Goal: Transaction & Acquisition: Purchase product/service

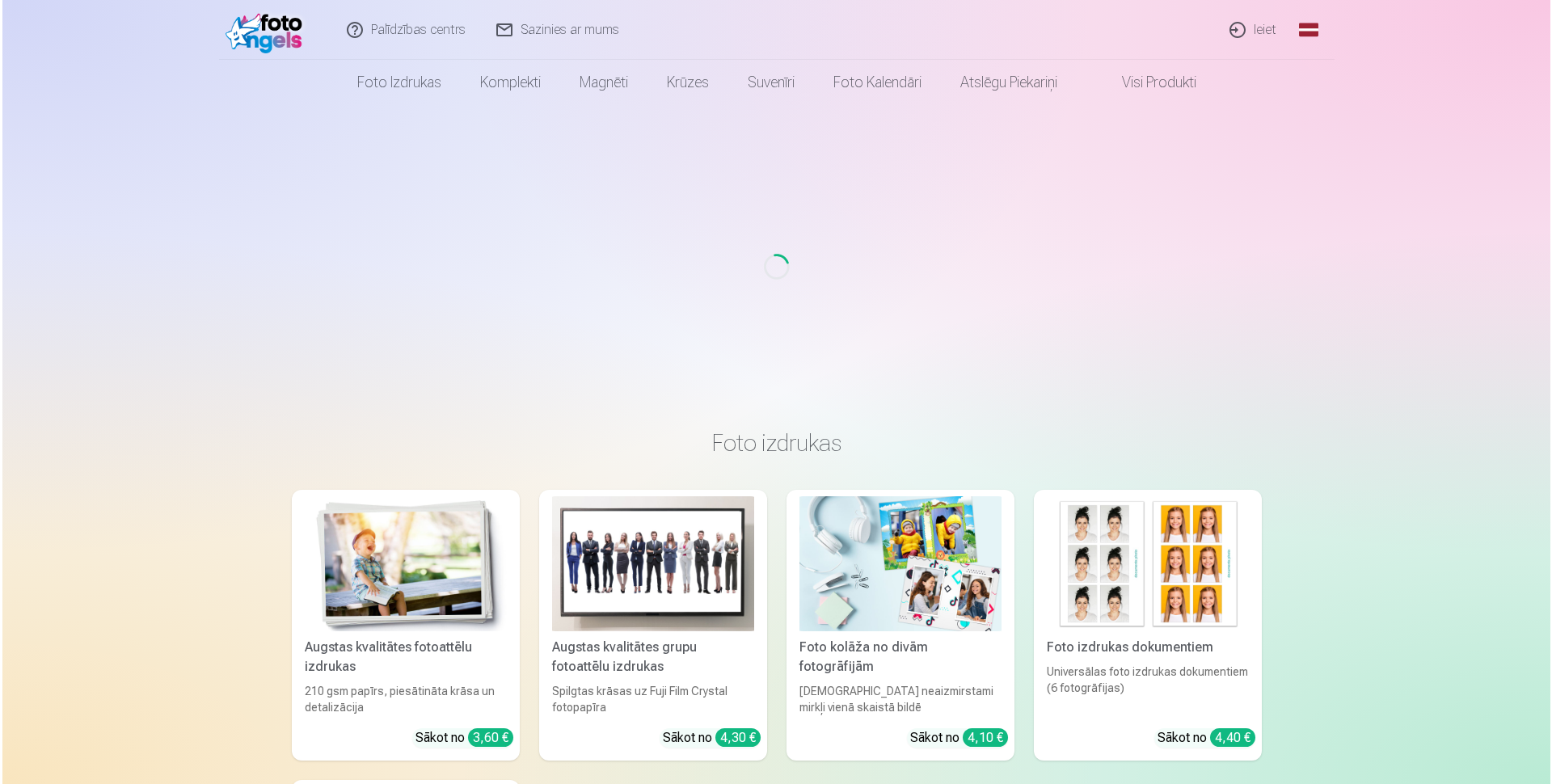
scroll to position [7, 0]
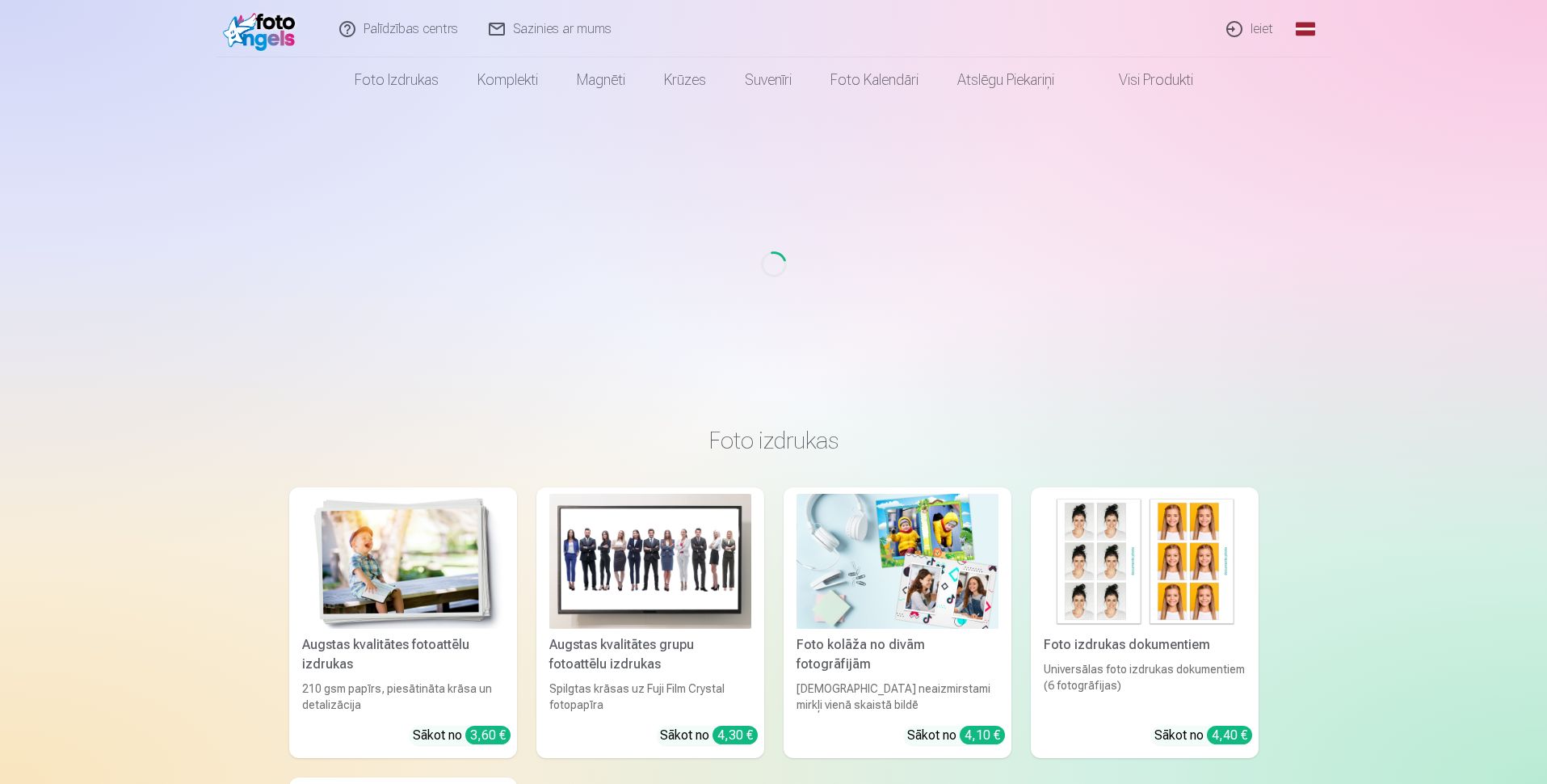
click at [1252, 34] on link "Ieiet" at bounding box center [1250, 29] width 77 height 58
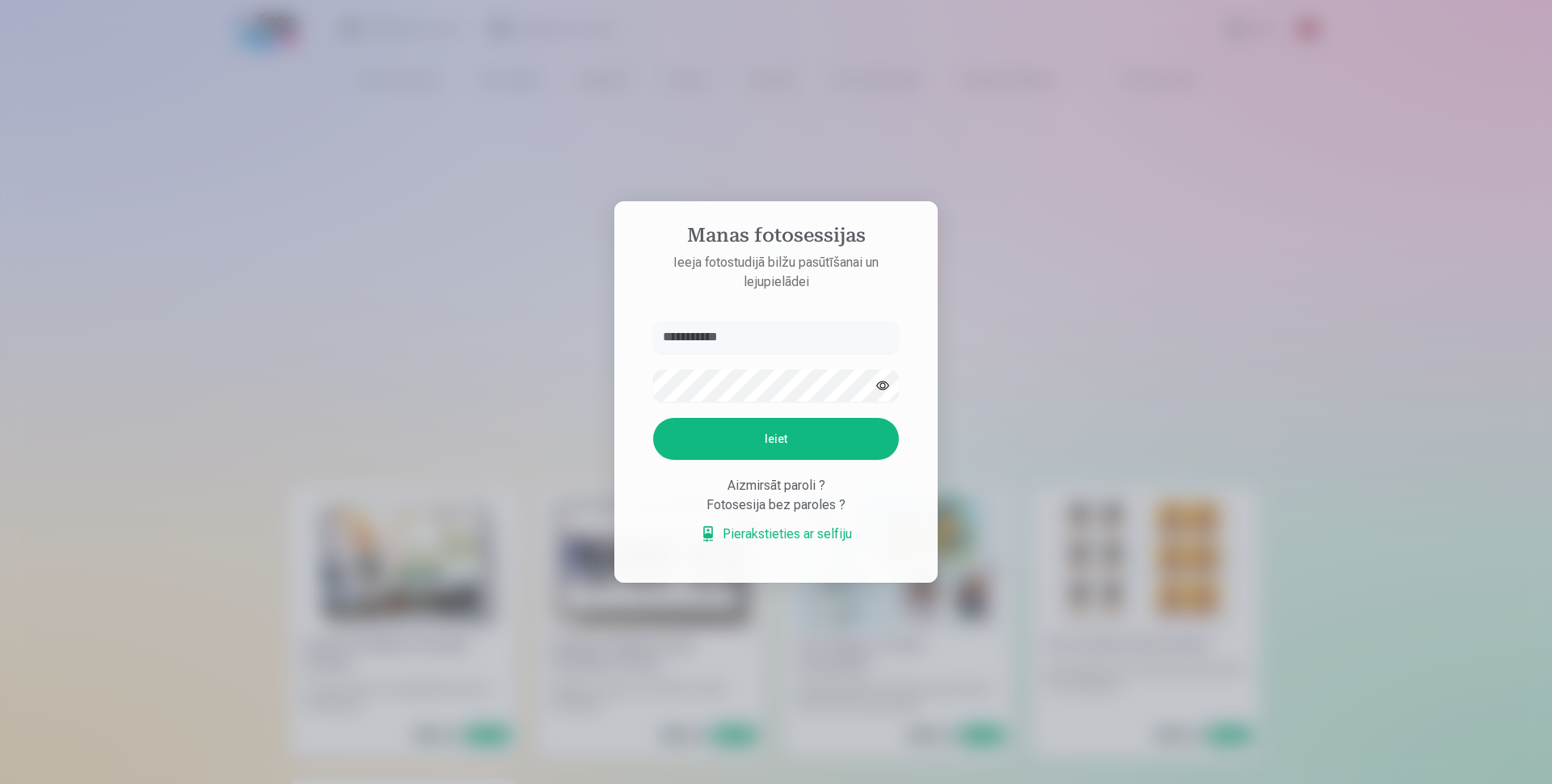
type input "**********"
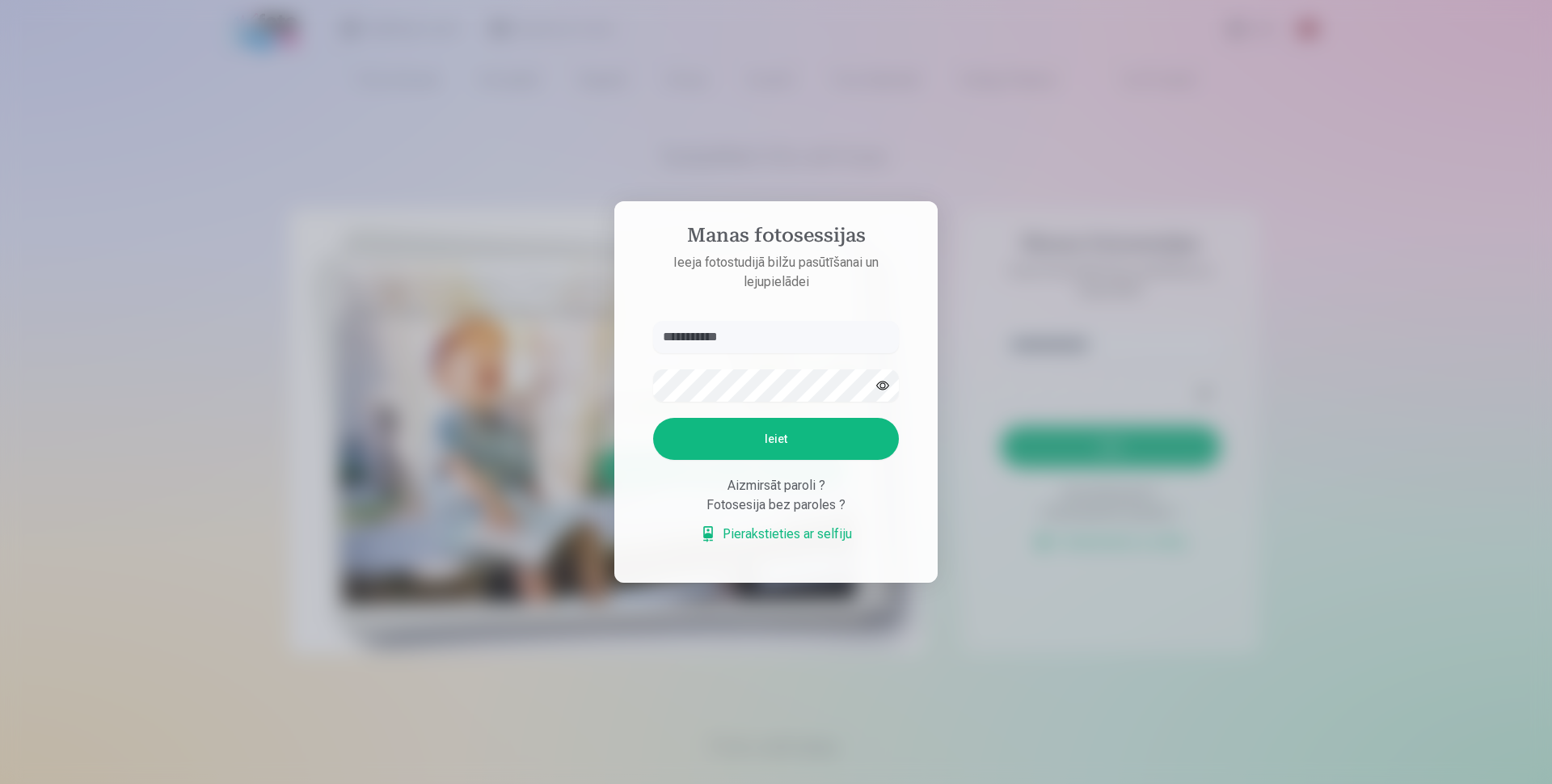
click at [818, 451] on button "Ieiet" at bounding box center [775, 438] width 245 height 42
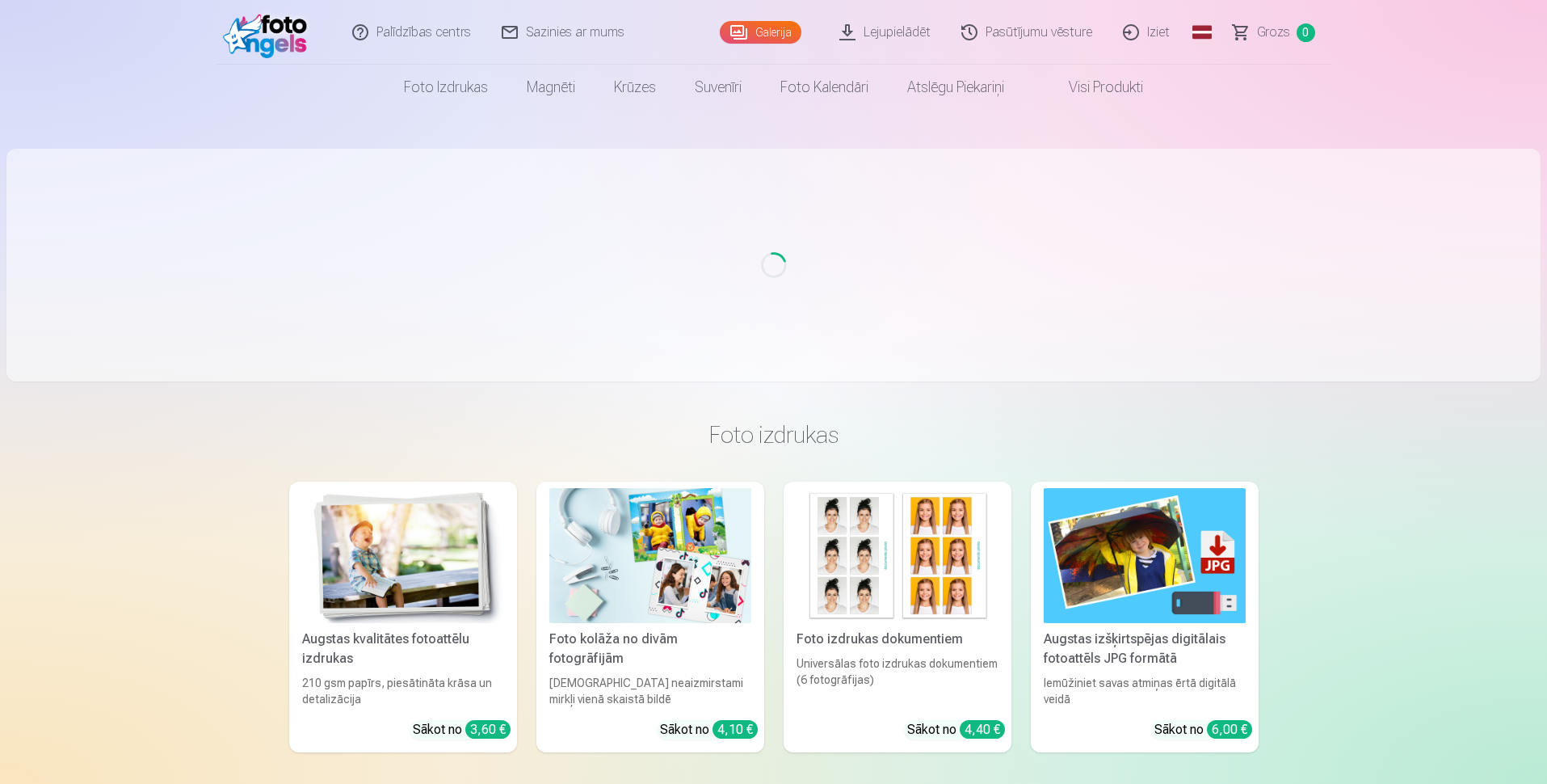
scroll to position [7, 0]
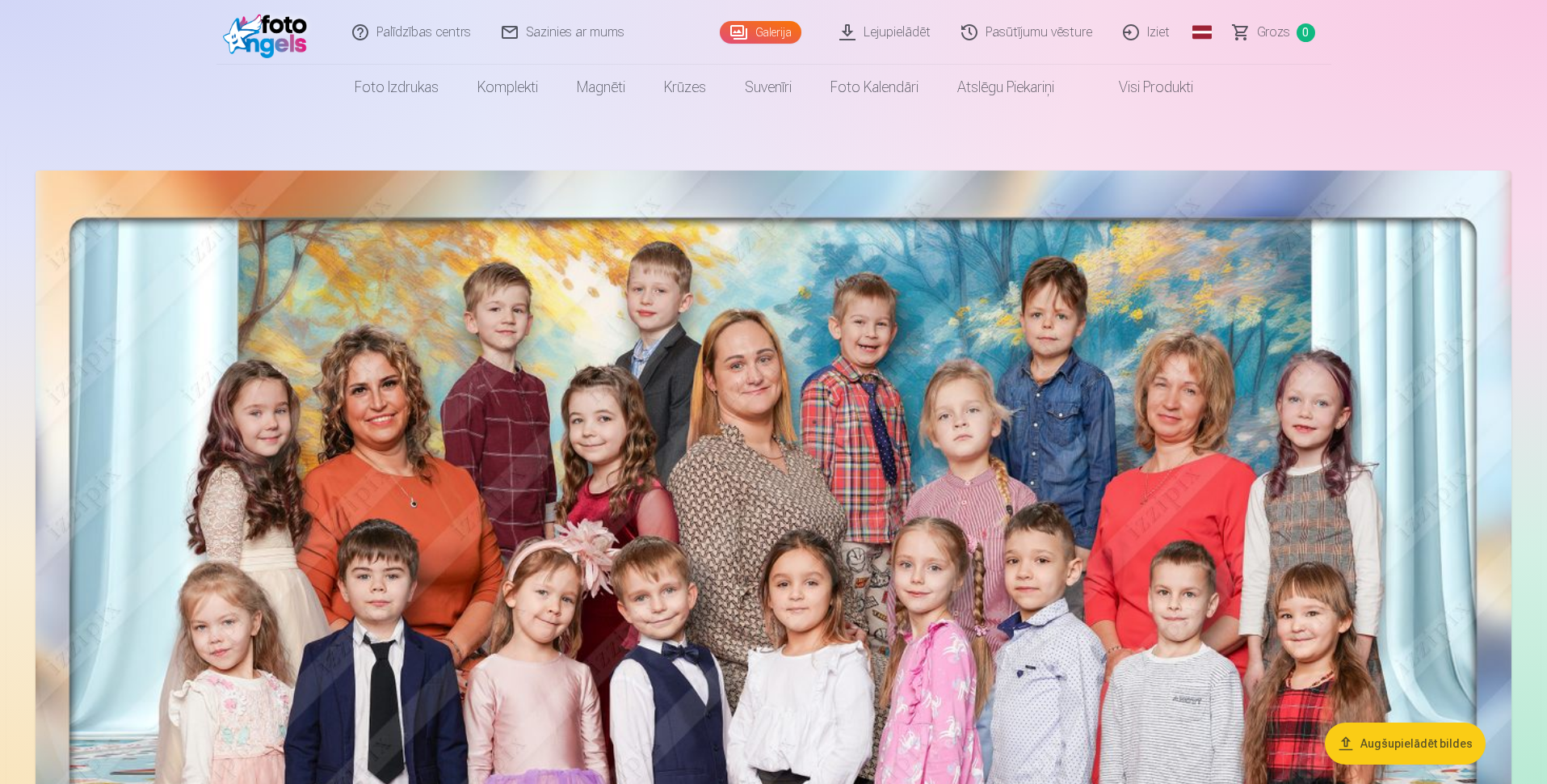
click at [392, 94] on link "Foto izdrukas" at bounding box center [397, 87] width 123 height 46
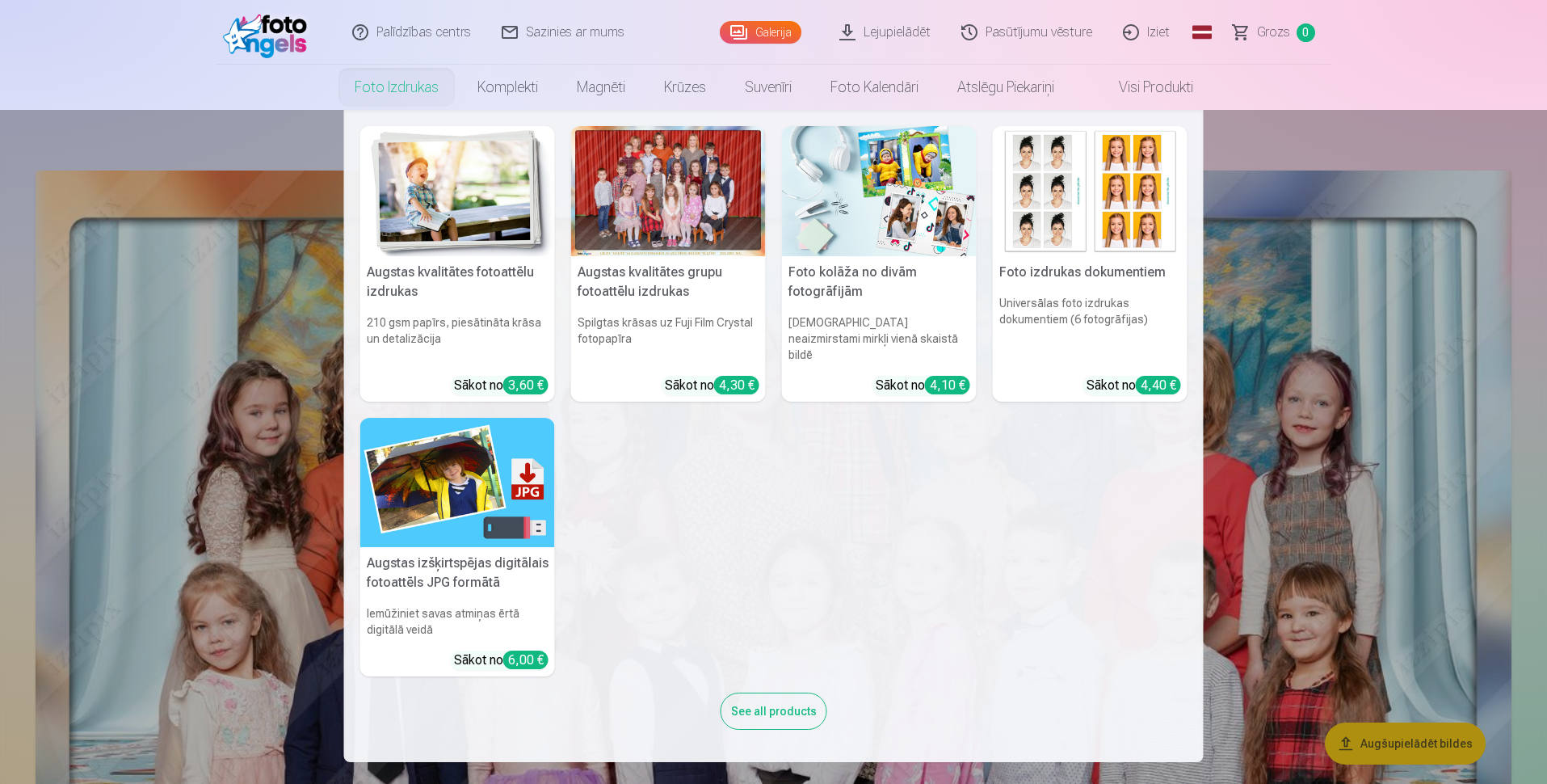
click at [1046, 232] on img at bounding box center [1090, 191] width 195 height 131
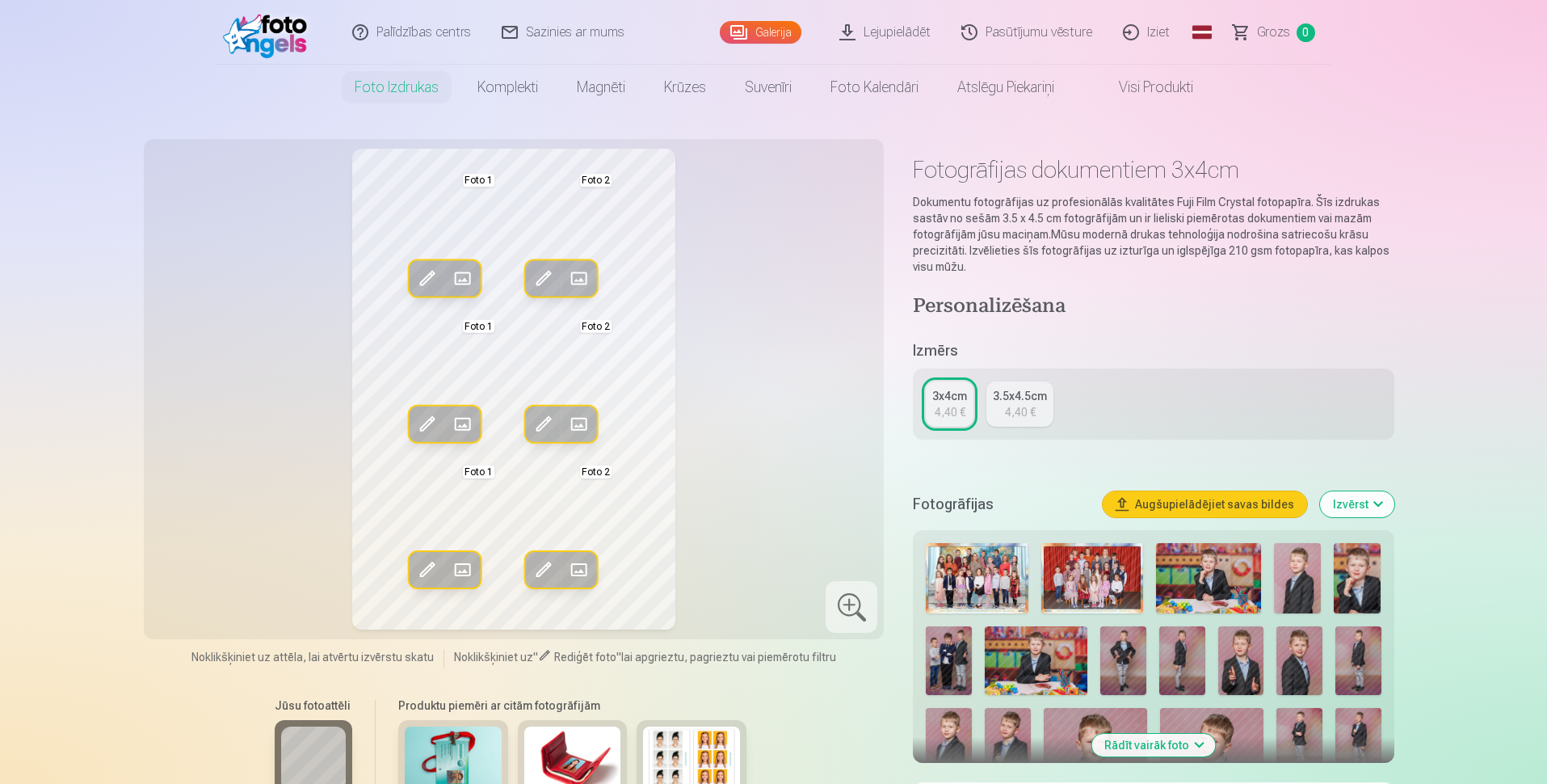
click at [460, 275] on span at bounding box center [463, 279] width 26 height 26
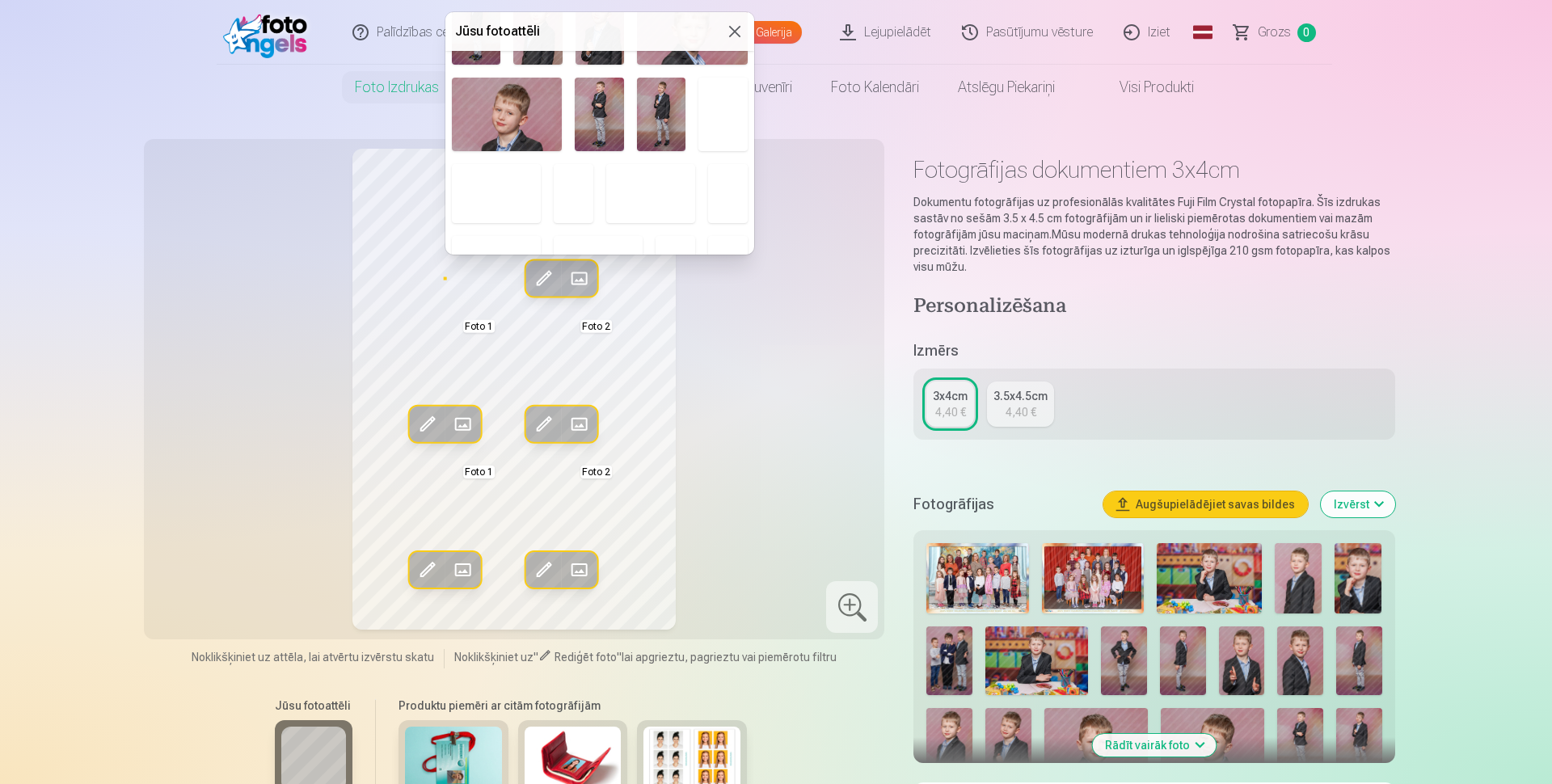
scroll to position [227, 0]
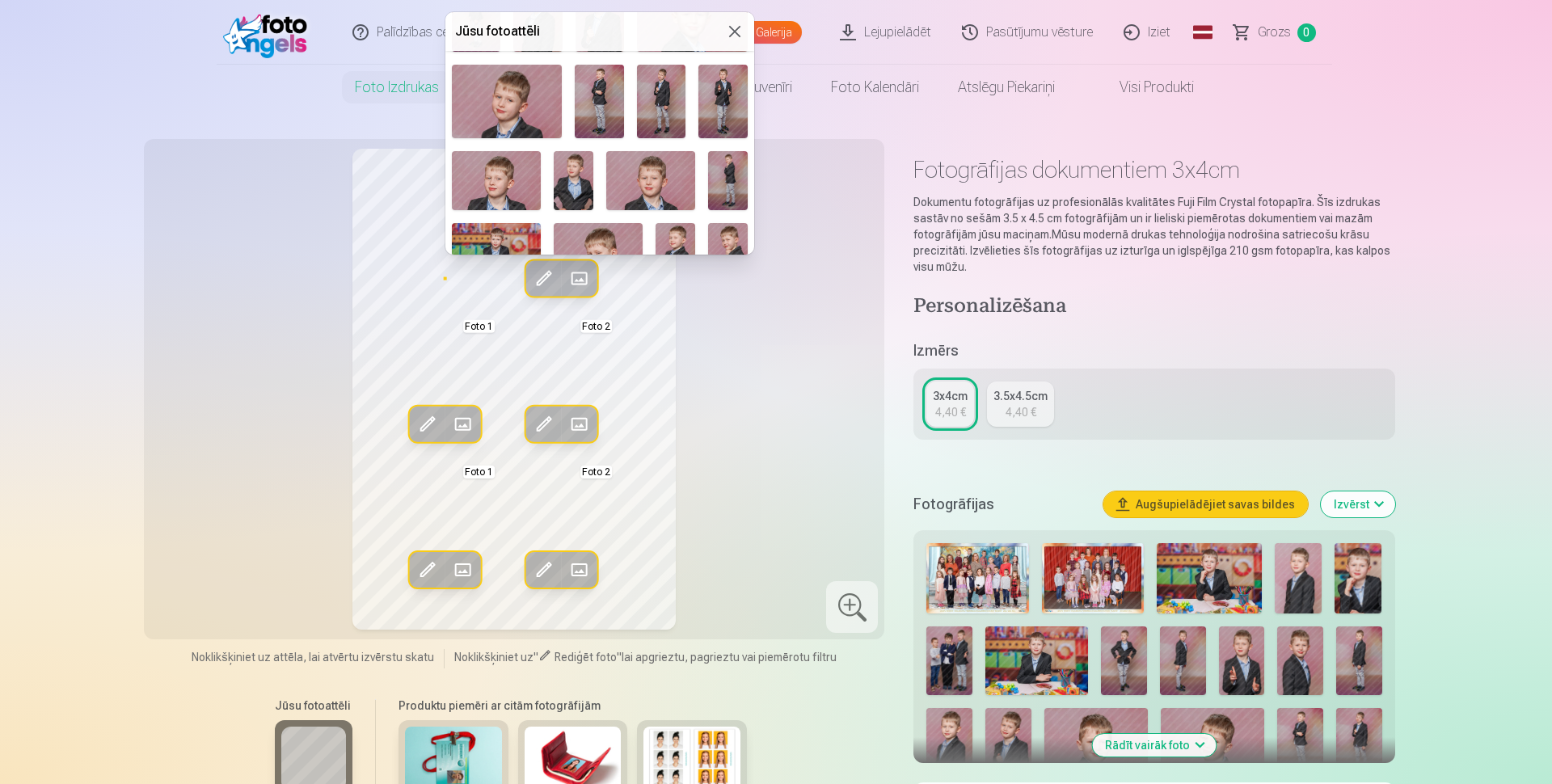
click at [678, 179] on img at bounding box center [650, 180] width 89 height 59
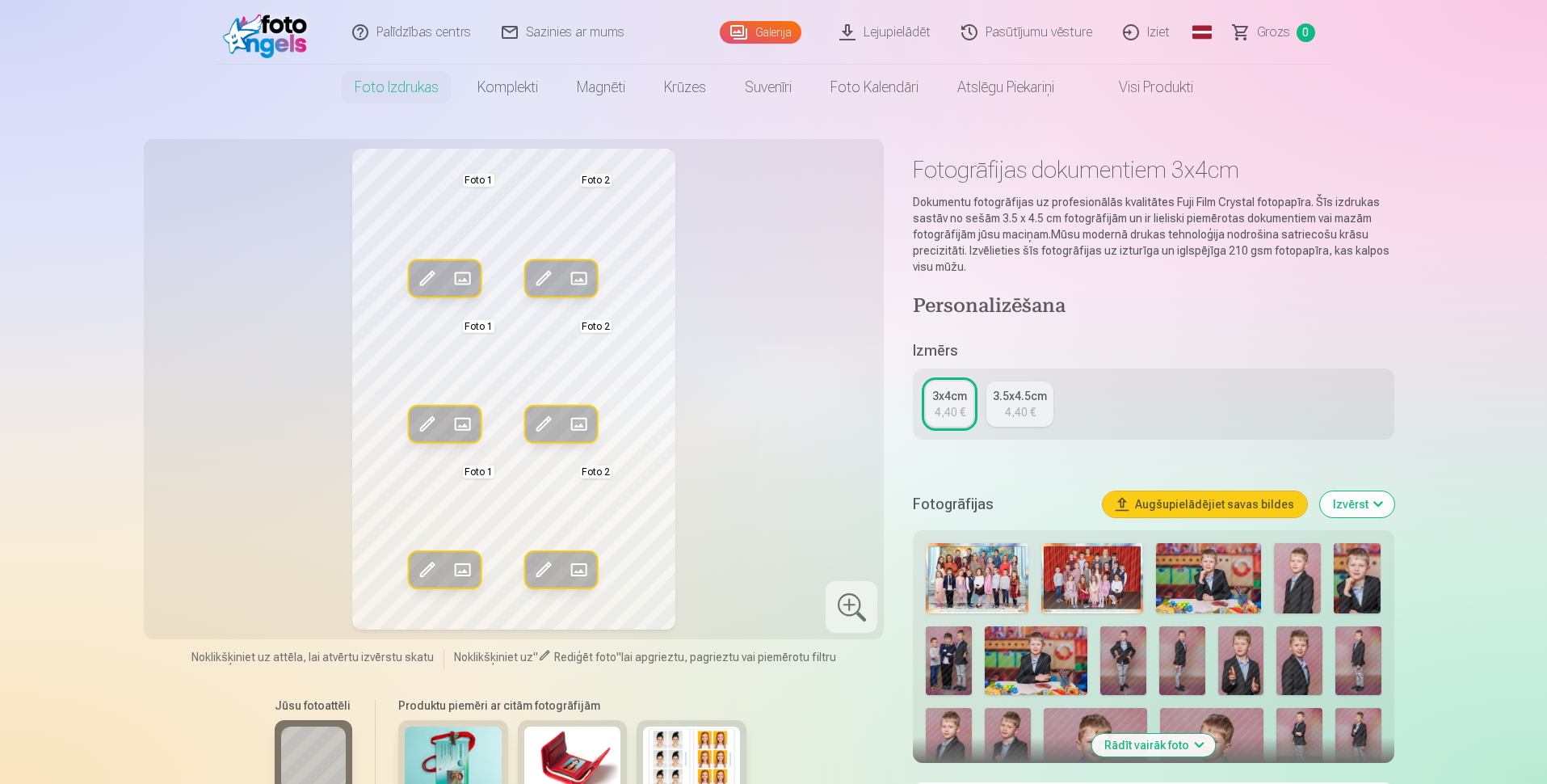
click at [583, 273] on span at bounding box center [579, 279] width 26 height 26
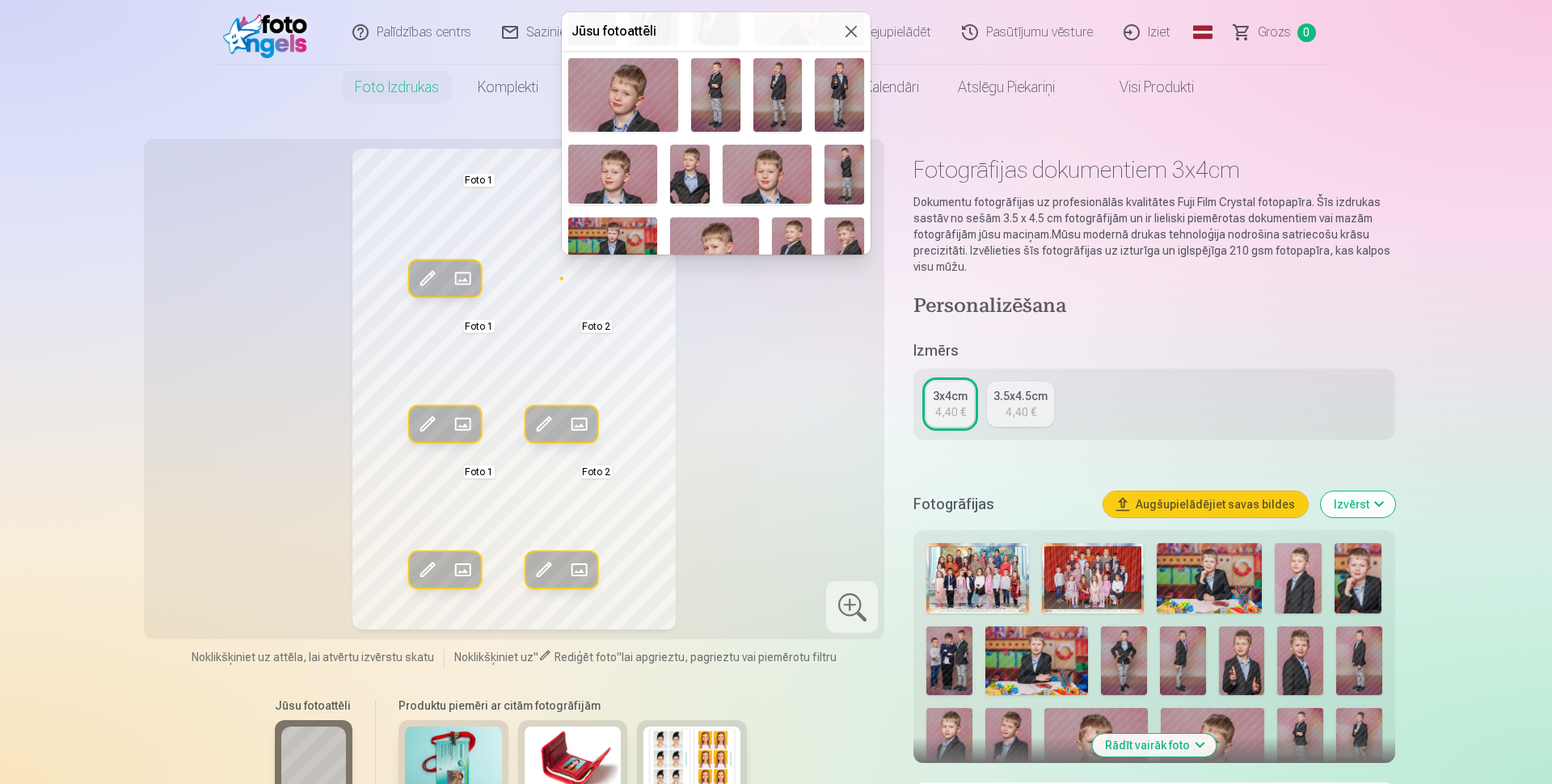
scroll to position [236, 0]
click at [754, 184] on img at bounding box center [767, 172] width 89 height 59
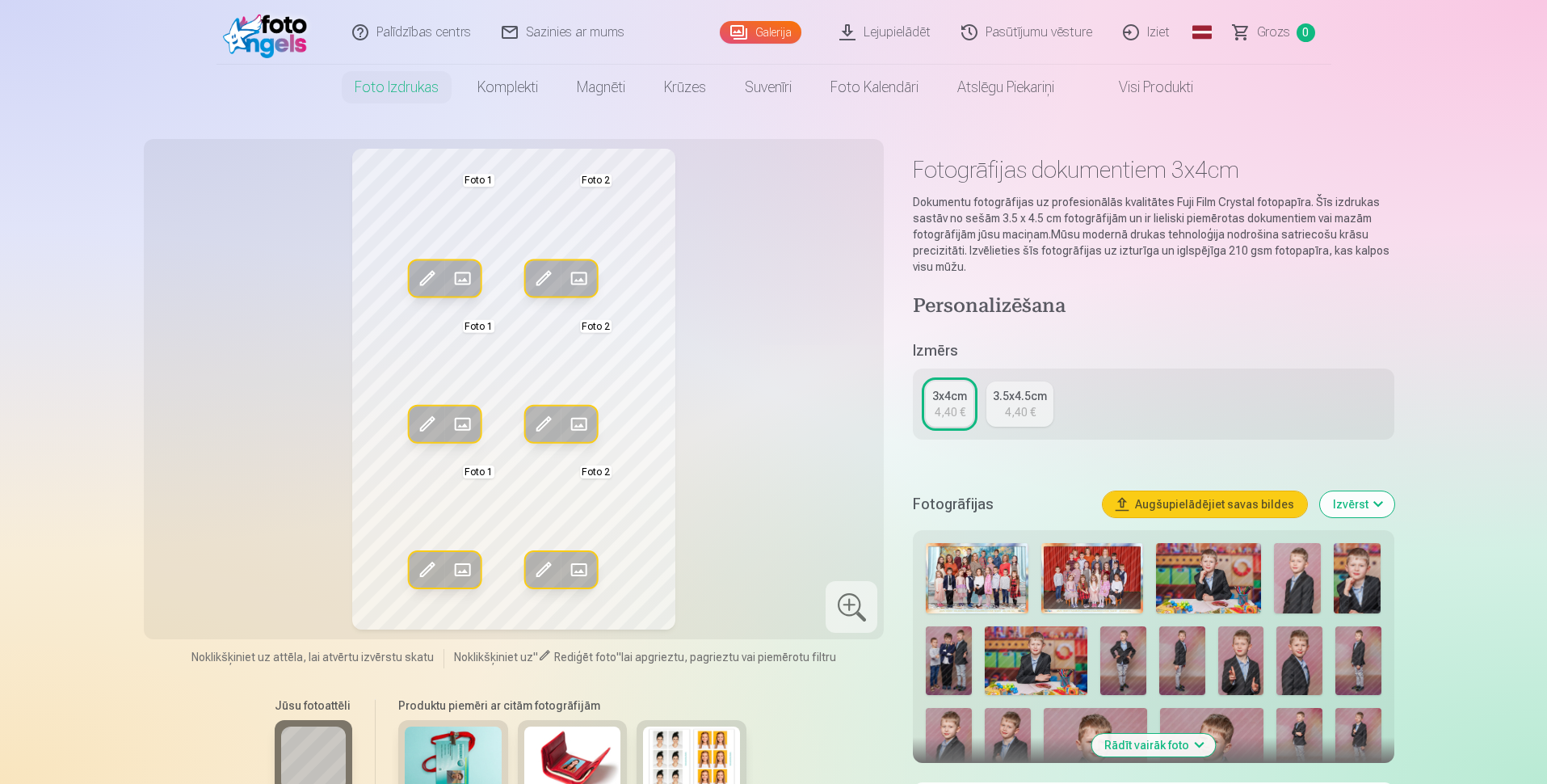
click at [441, 278] on button "Rediģēt foto" at bounding box center [426, 279] width 35 height 35
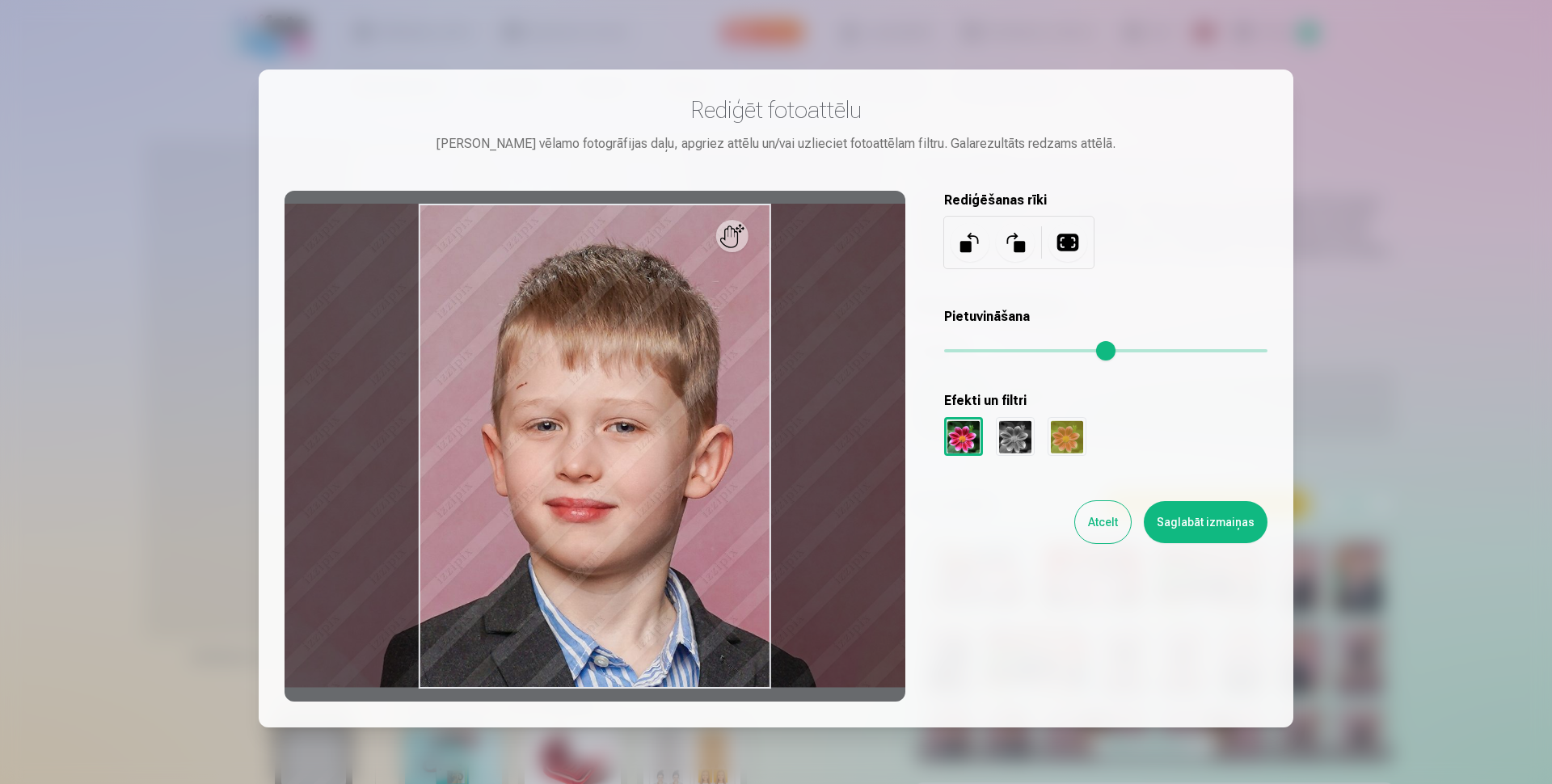
click at [1117, 521] on button "Atcelt" at bounding box center [1102, 521] width 56 height 42
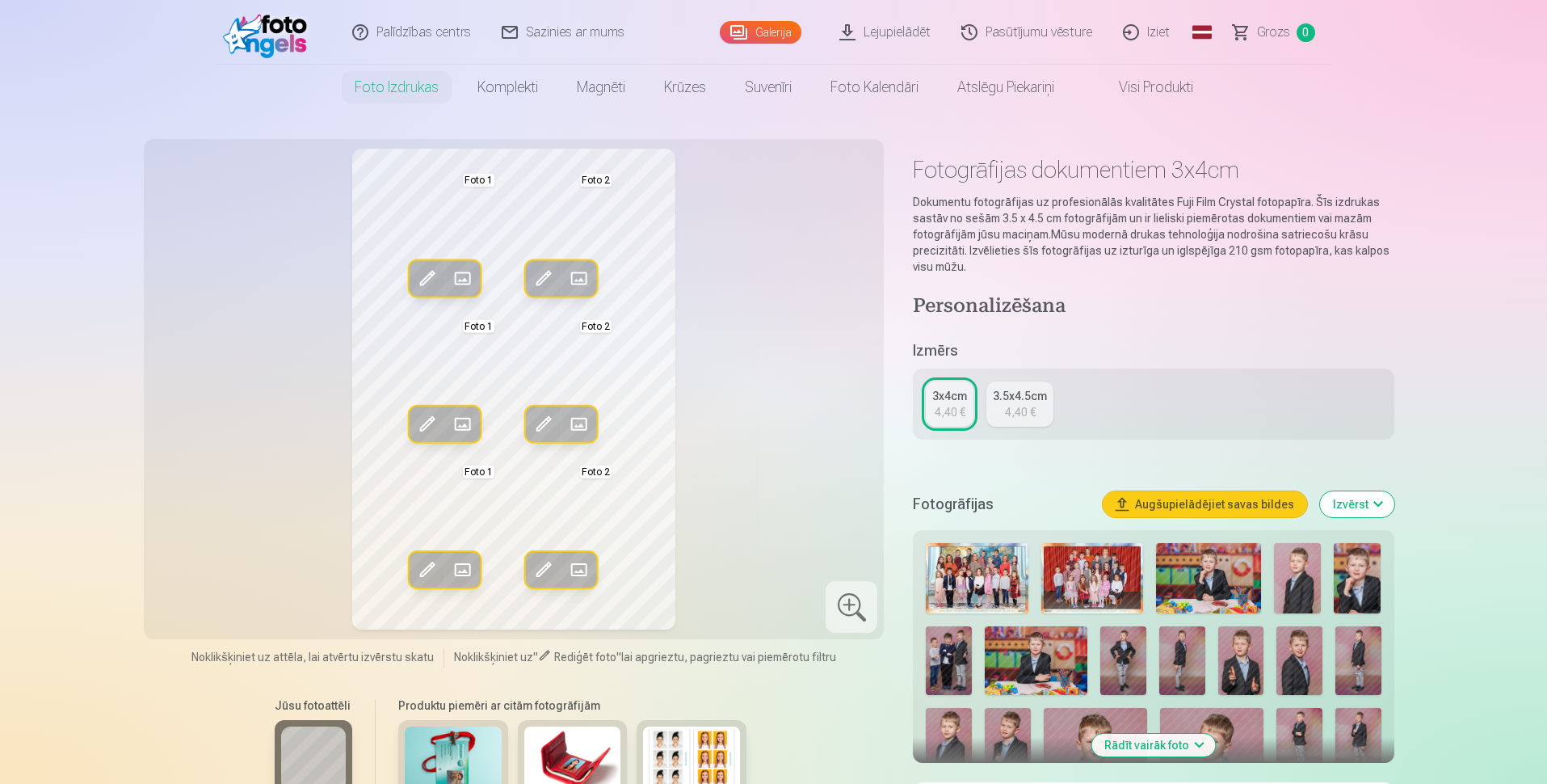
click at [470, 276] on span at bounding box center [463, 279] width 26 height 26
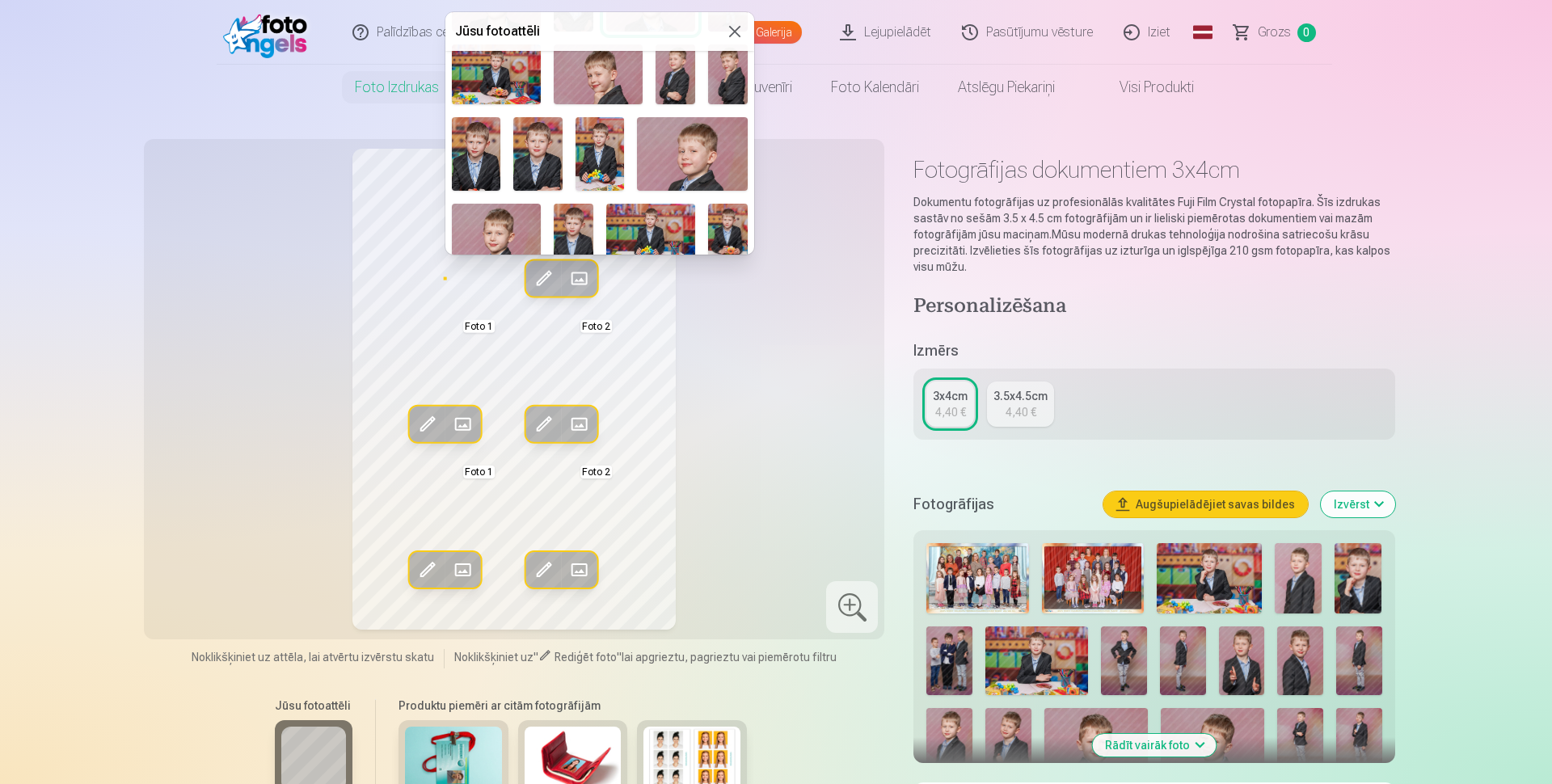
scroll to position [420, 0]
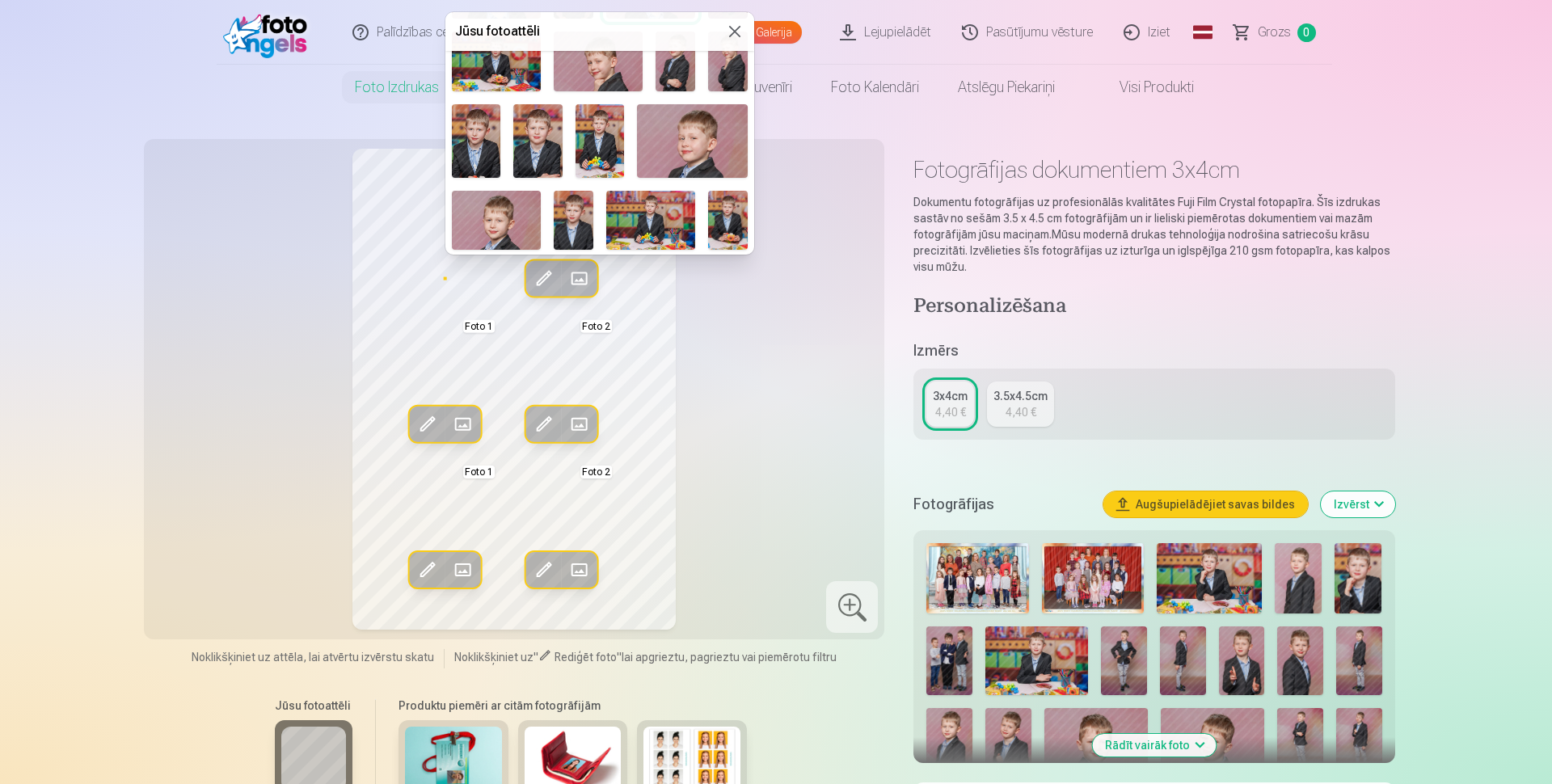
click at [490, 208] on img at bounding box center [495, 219] width 89 height 59
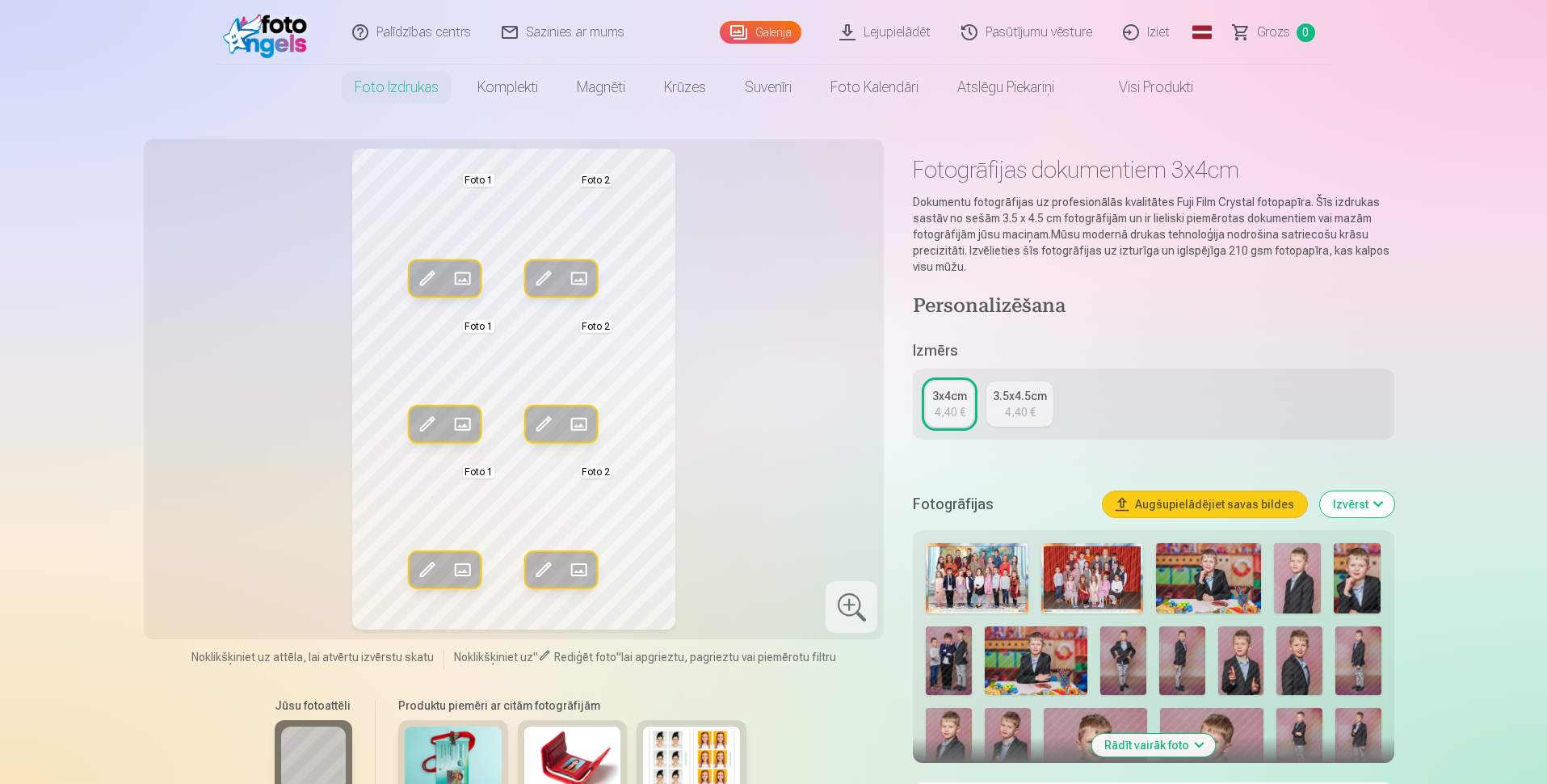
click at [579, 278] on span at bounding box center [579, 279] width 26 height 26
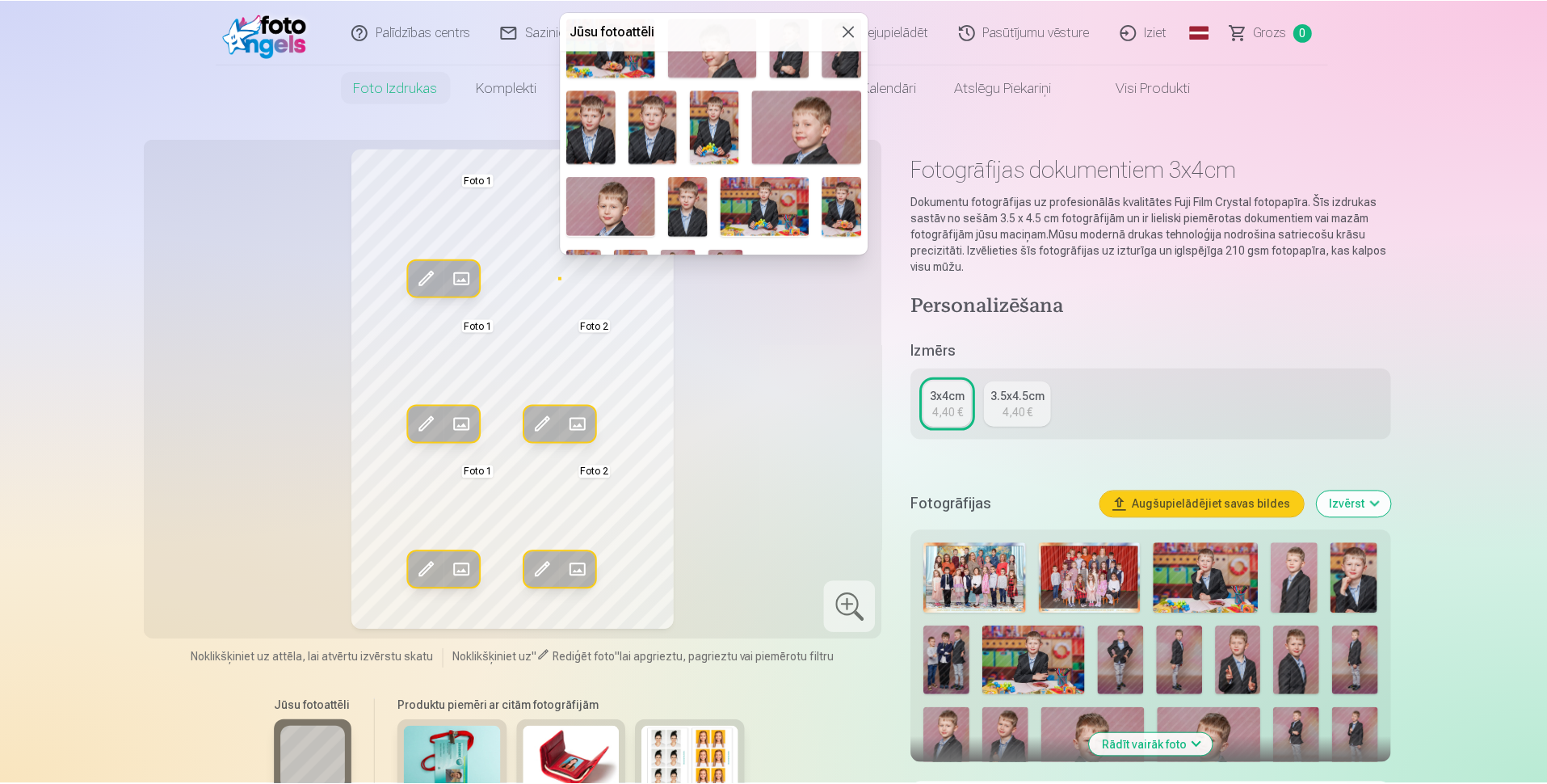
scroll to position [459, 0]
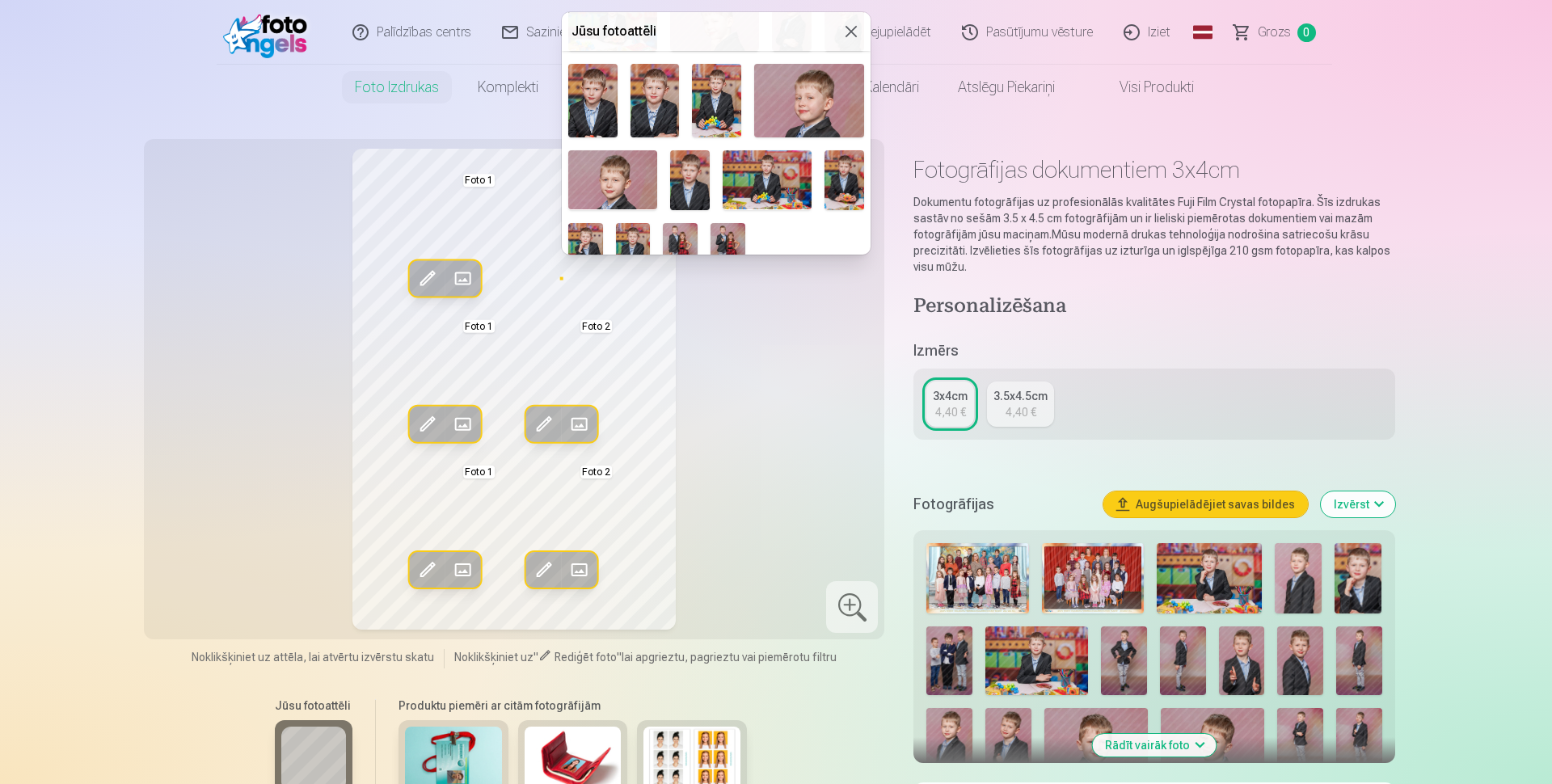
click at [609, 172] on img at bounding box center [612, 179] width 89 height 59
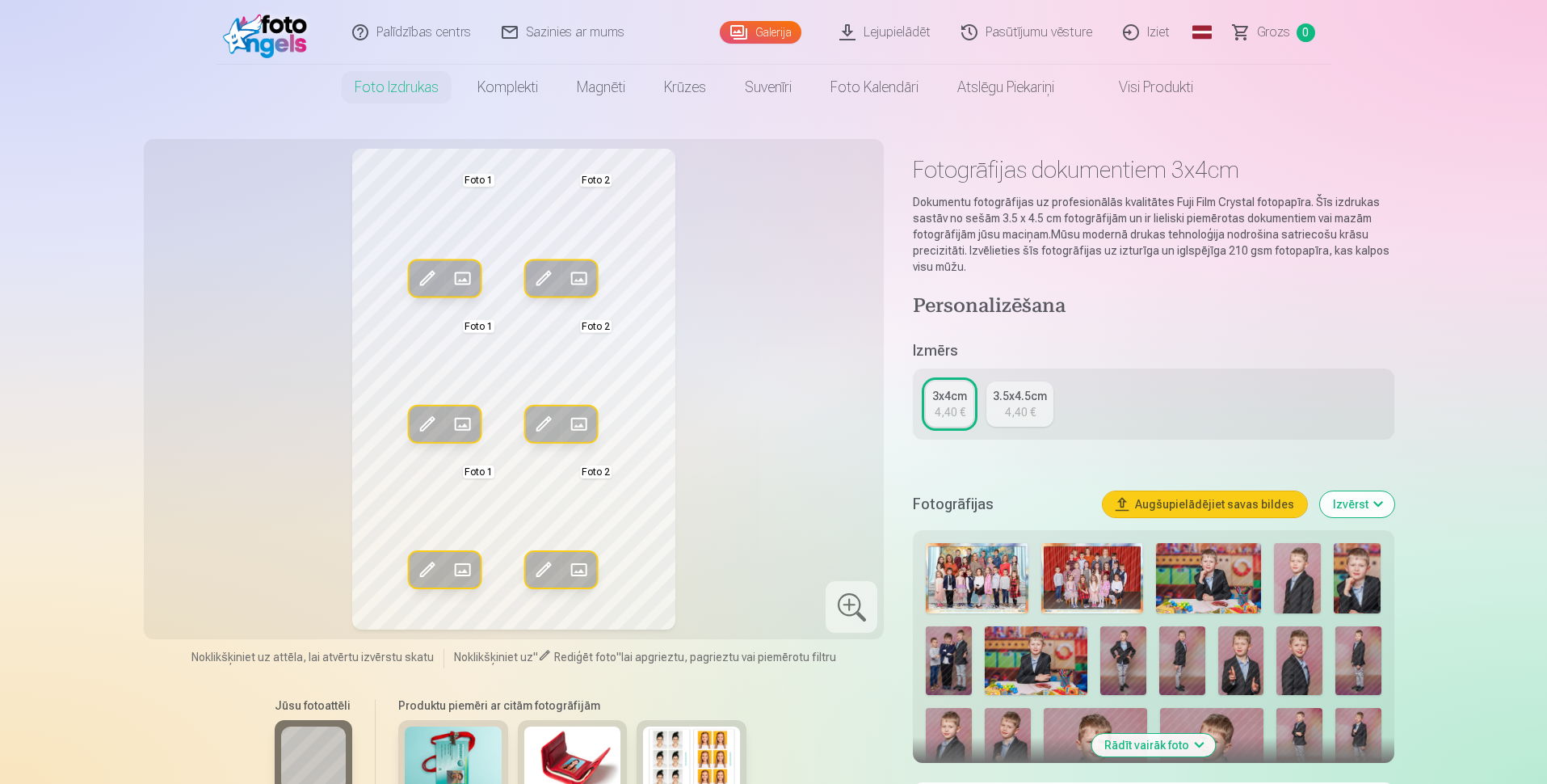
click at [786, 326] on div "Rediģēt foto Aizstāt Foto 1 Rediģēt foto Aizstāt Foto 2 Rediģēt foto Aizstāt Fo…" at bounding box center [515, 389] width 722 height 481
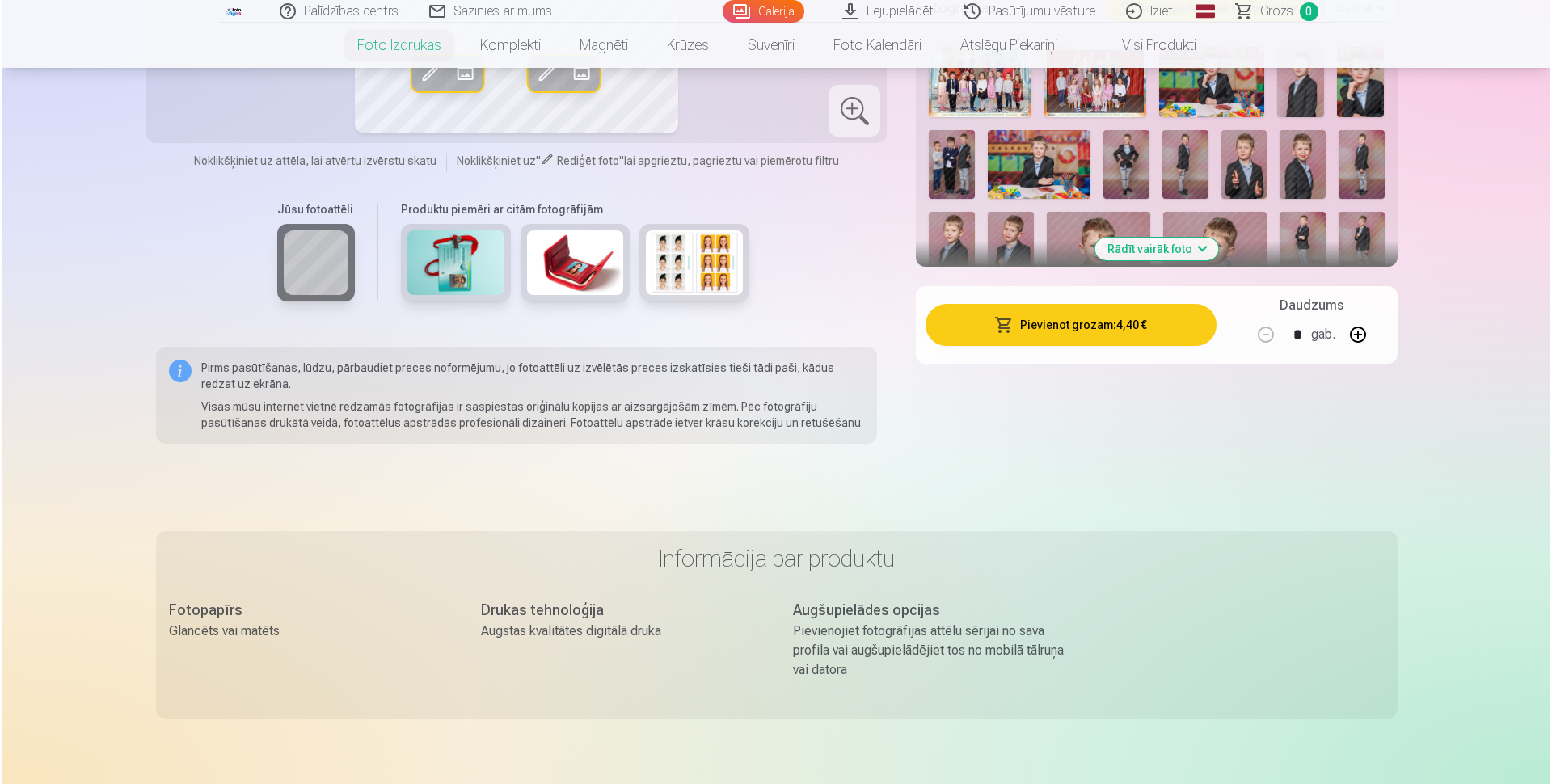
scroll to position [395, 0]
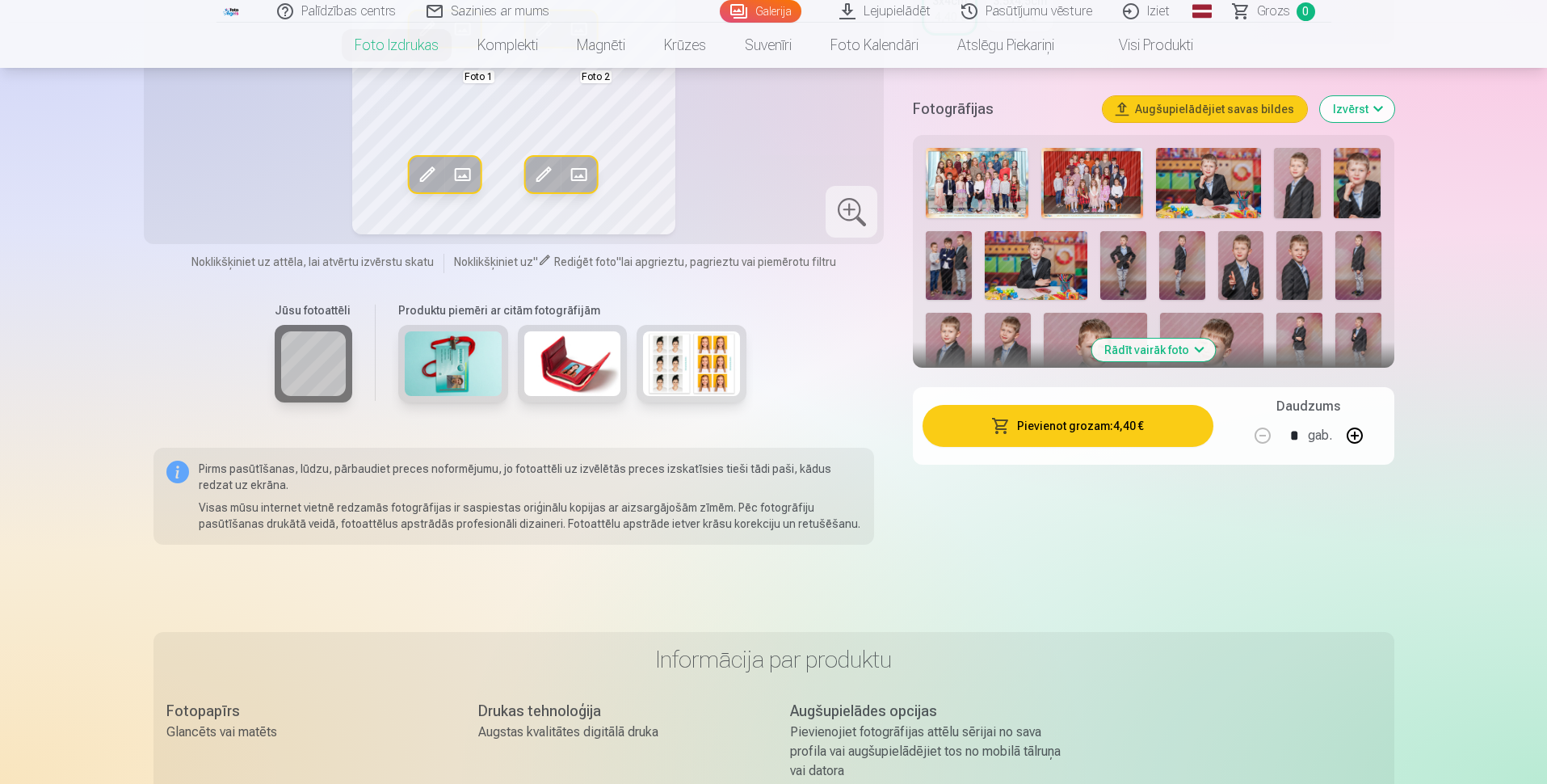
click at [1047, 423] on button "Pievienot grozam : 4,40 €" at bounding box center [1068, 425] width 290 height 42
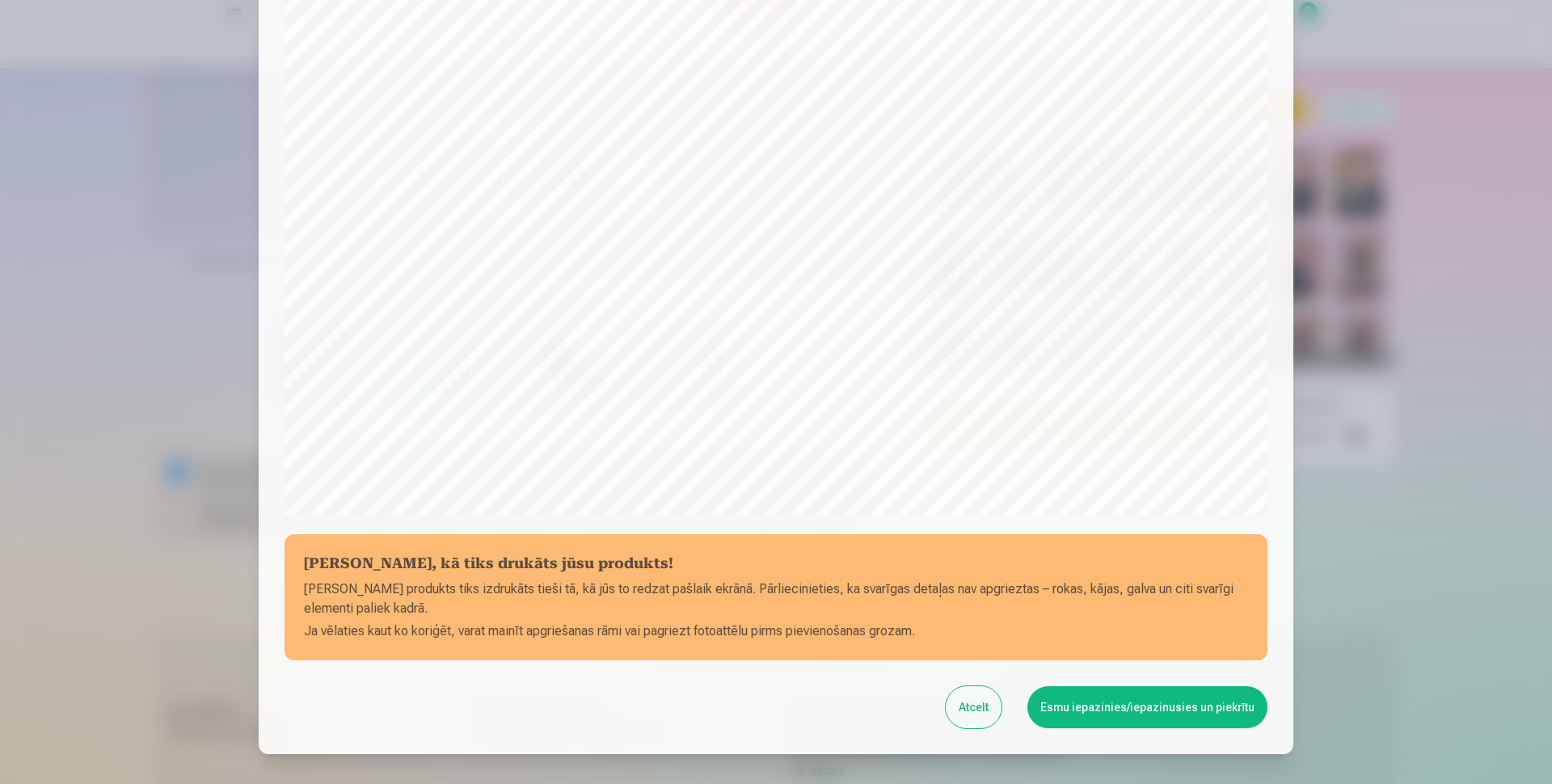
scroll to position [379, 0]
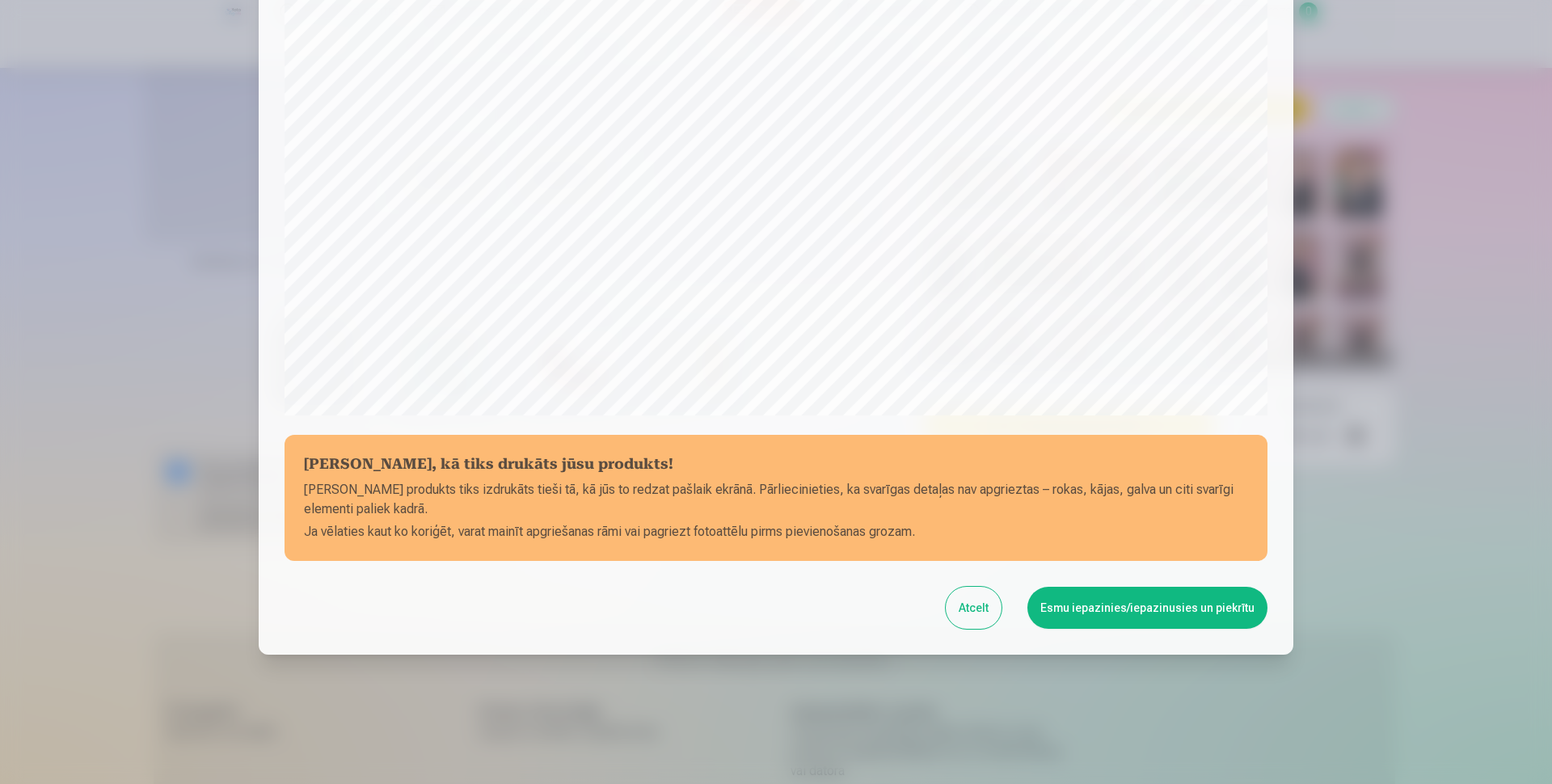
click at [1105, 612] on button "Esmu iepazinies/iepazinusies un piekrītu" at bounding box center [1146, 607] width 240 height 42
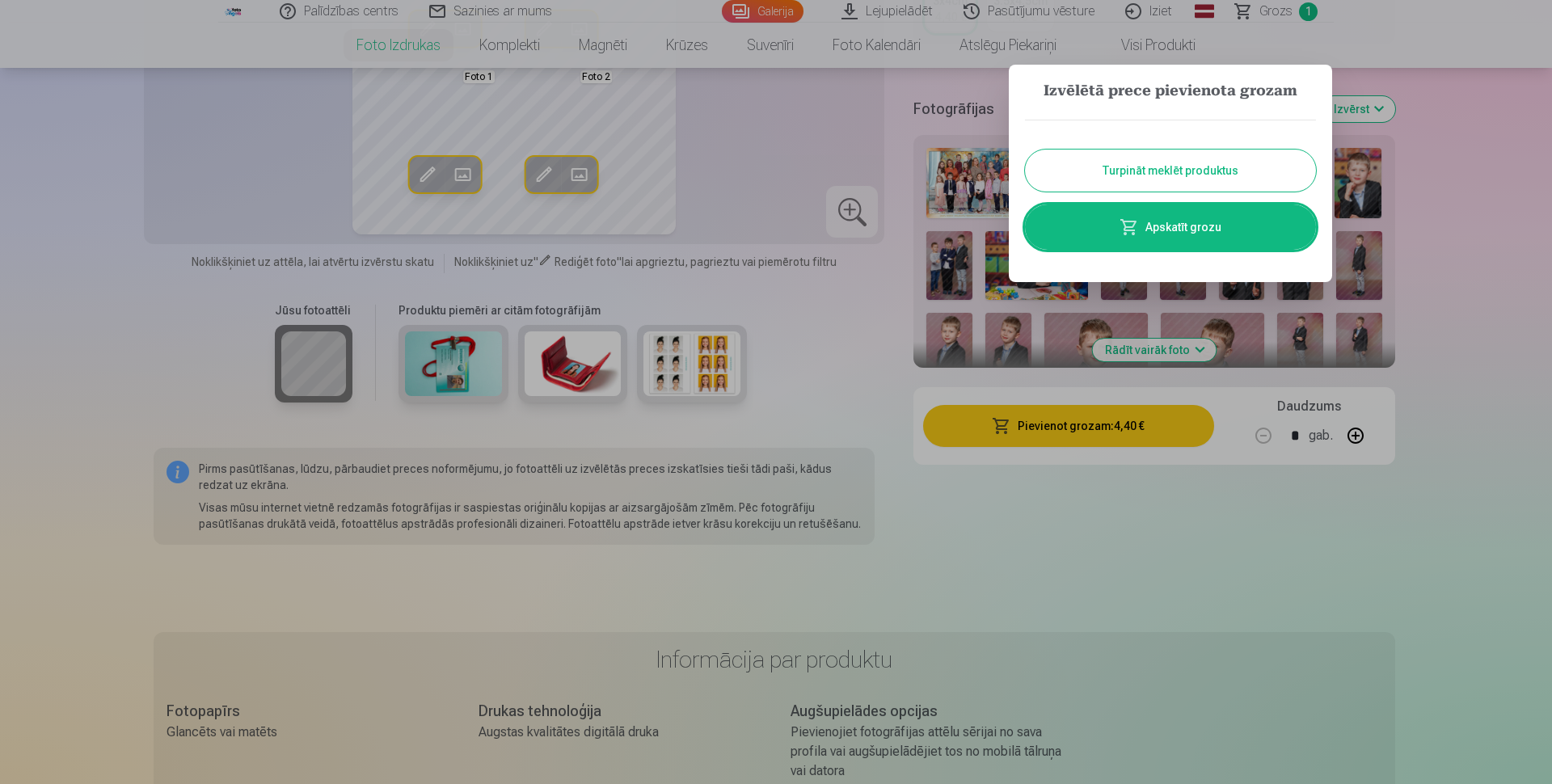
click at [1132, 233] on span at bounding box center [1129, 227] width 20 height 20
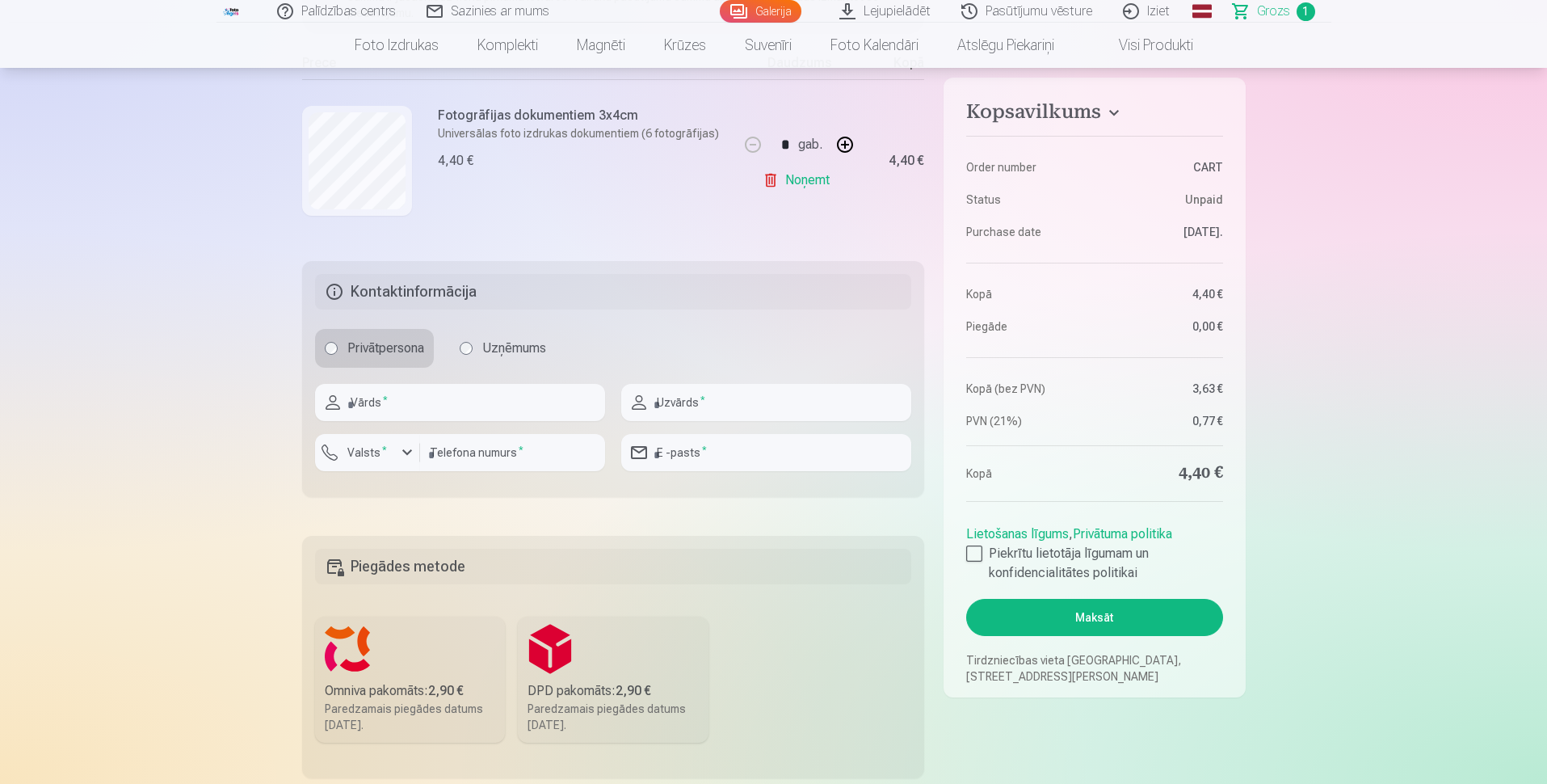
scroll to position [428, 0]
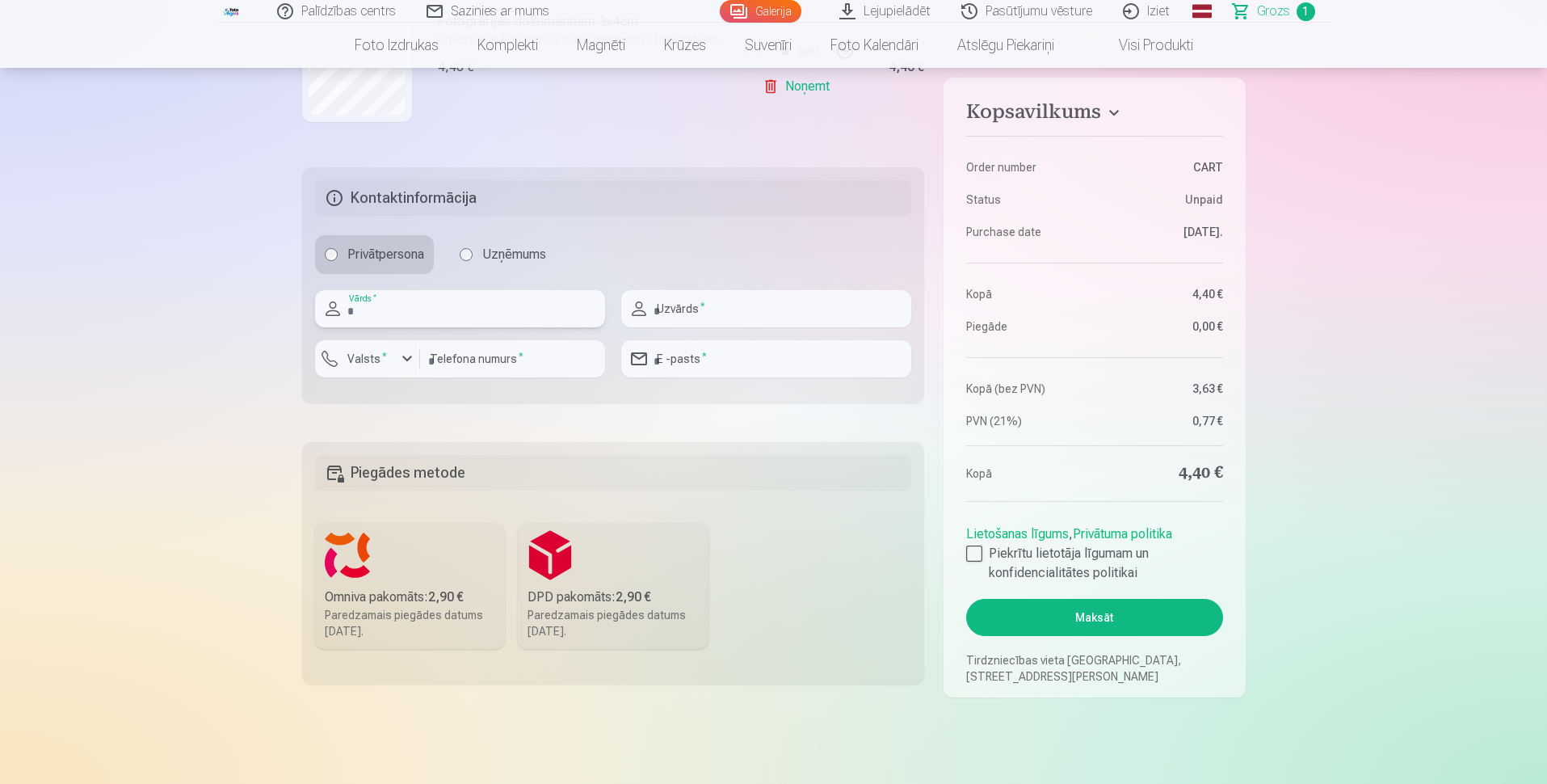
click at [521, 297] on input "text" at bounding box center [460, 309] width 290 height 37
type input "****"
click at [708, 311] on input "text" at bounding box center [766, 309] width 290 height 37
type input "*******"
click at [485, 360] on input "number" at bounding box center [513, 359] width 185 height 37
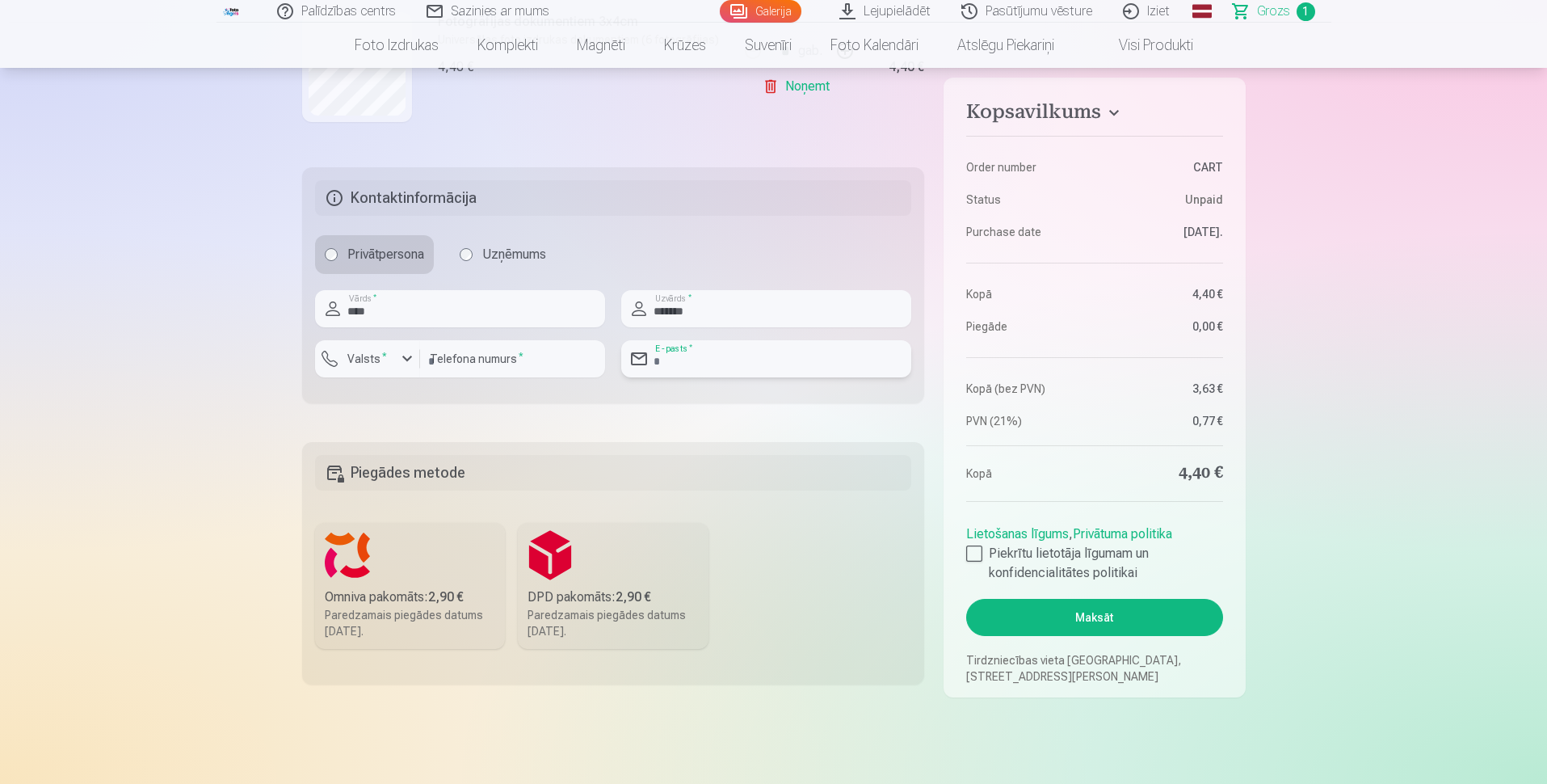
click at [741, 369] on input "email" at bounding box center [766, 359] width 290 height 37
type input "**********"
click at [488, 356] on input "number" at bounding box center [513, 359] width 185 height 37
click at [476, 360] on input "number" at bounding box center [513, 359] width 185 height 37
click at [406, 365] on div "button" at bounding box center [407, 358] width 20 height 20
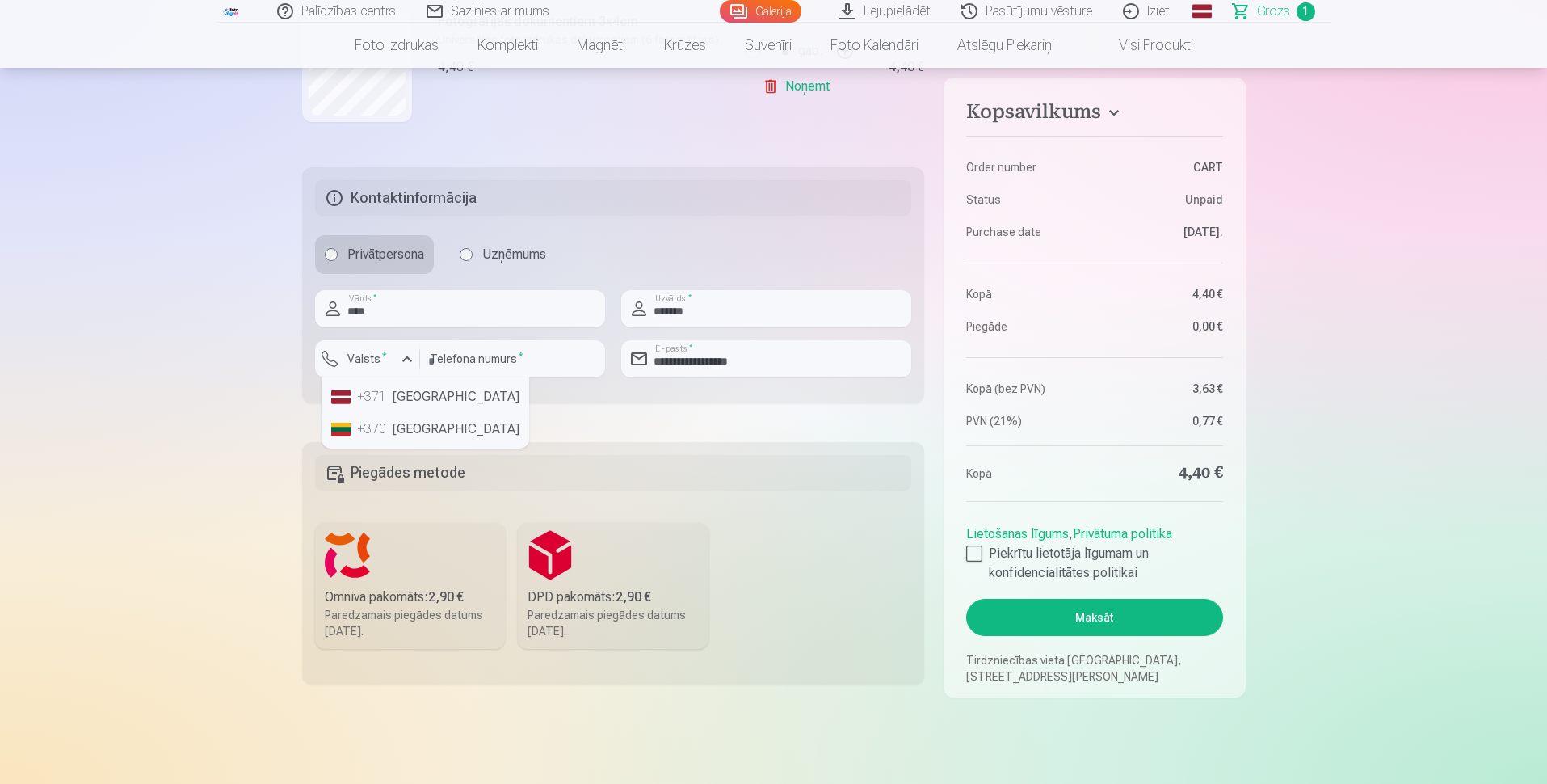
click at [403, 405] on li "+371 Latvia" at bounding box center [425, 396] width 201 height 33
click at [468, 360] on input "number" at bounding box center [513, 359] width 185 height 37
type input "********"
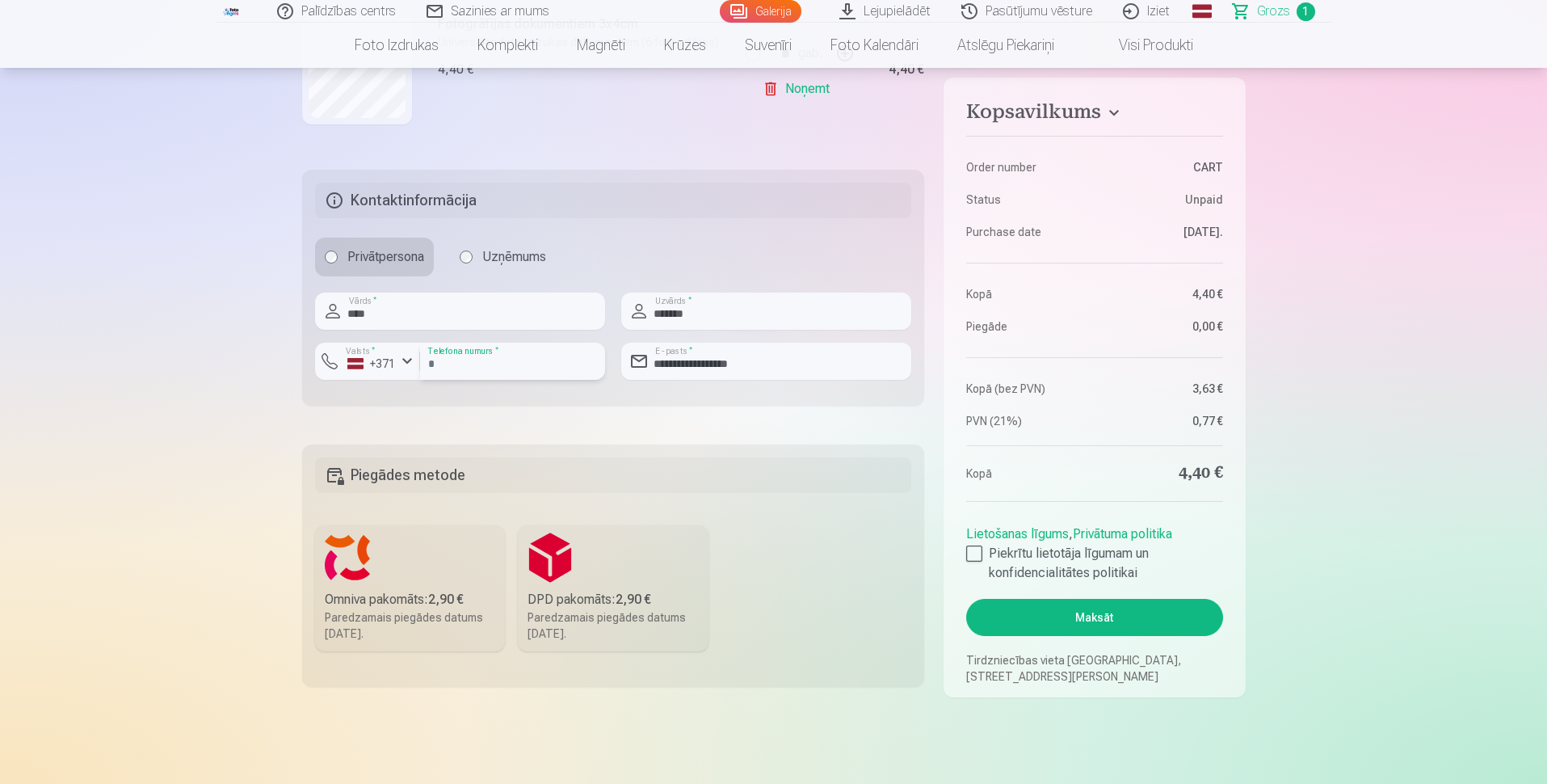
scroll to position [429, 0]
click at [421, 571] on label "Omniva pakomāts : 2,90 € Paredzamais piegādes datums 6.09.2025." at bounding box center [410, 585] width 190 height 126
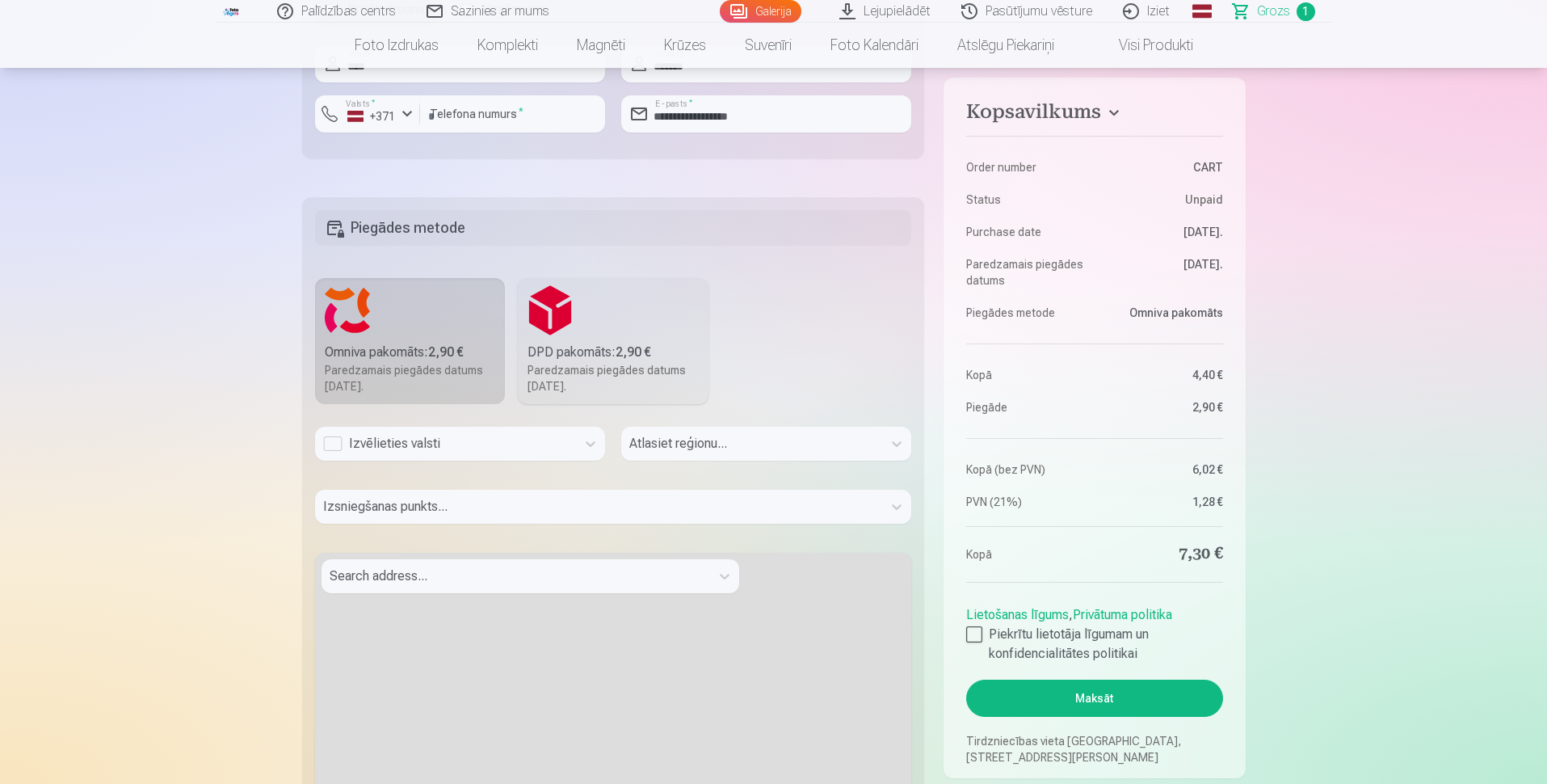
scroll to position [729, 0]
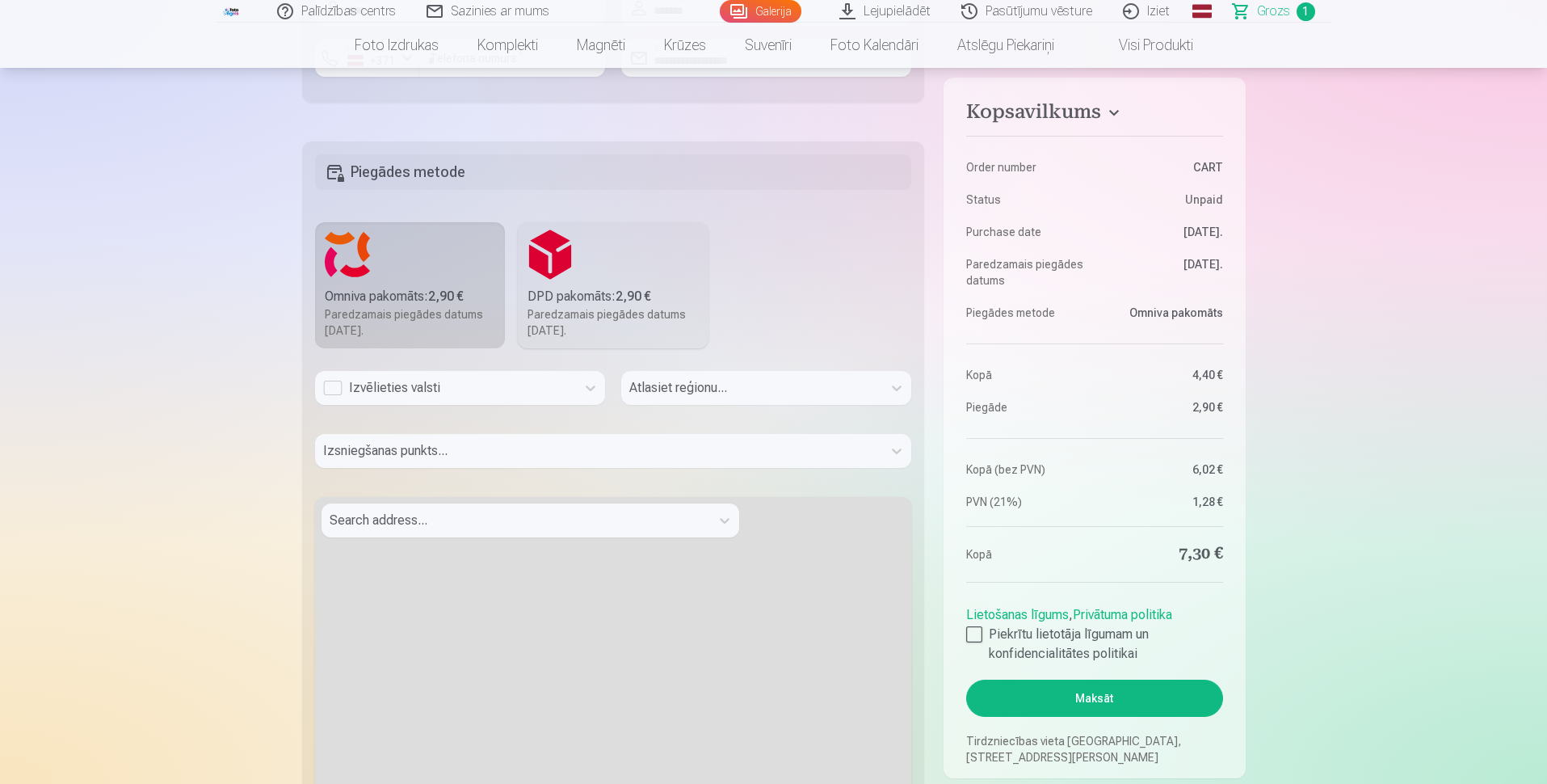
click at [523, 388] on div "Izvēlieties valsti" at bounding box center [446, 388] width 245 height 20
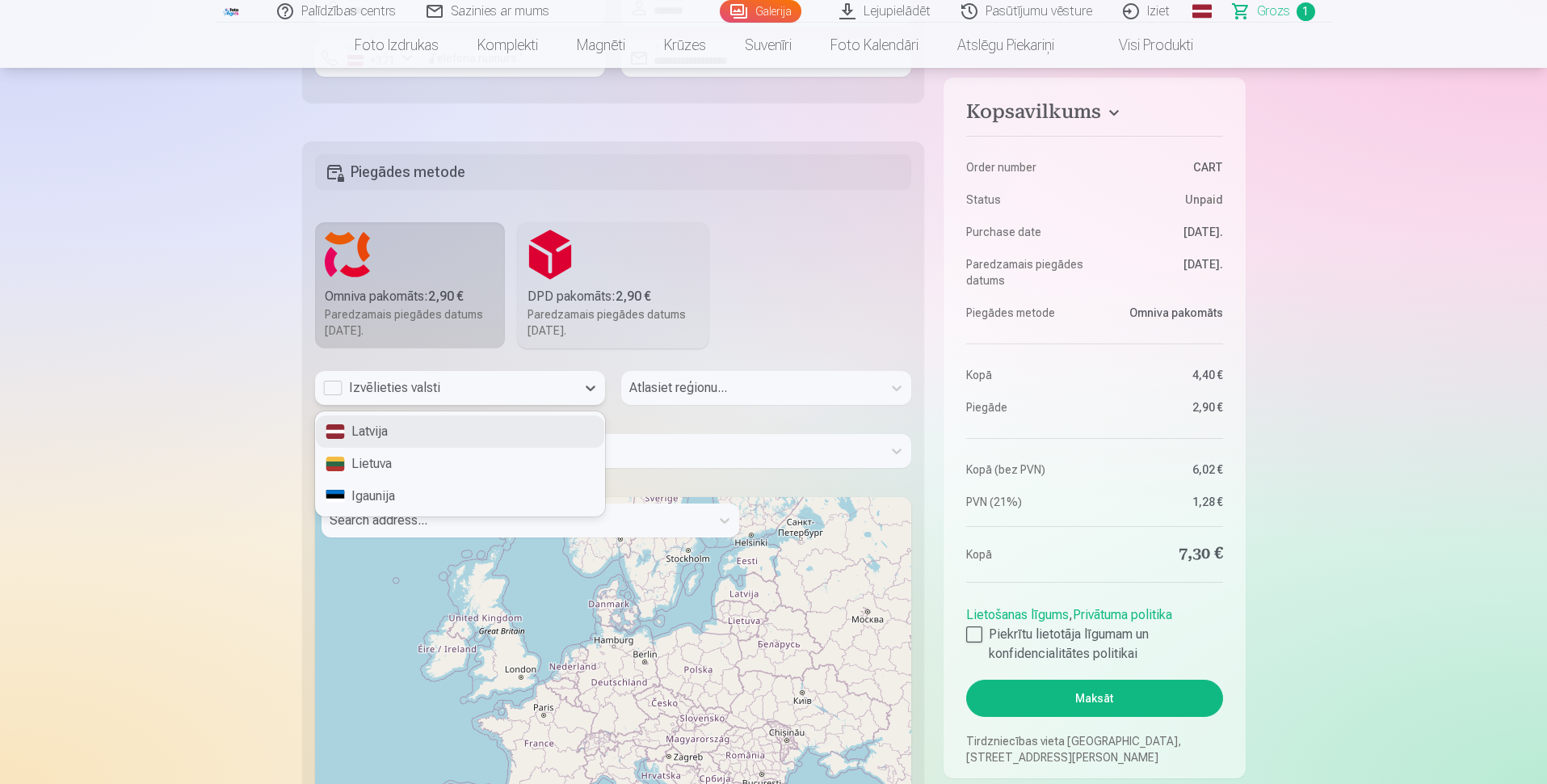
drag, startPoint x: 464, startPoint y: 427, endPoint x: 478, endPoint y: 430, distance: 14.3
click at [464, 427] on div "Latvija" at bounding box center [460, 431] width 288 height 33
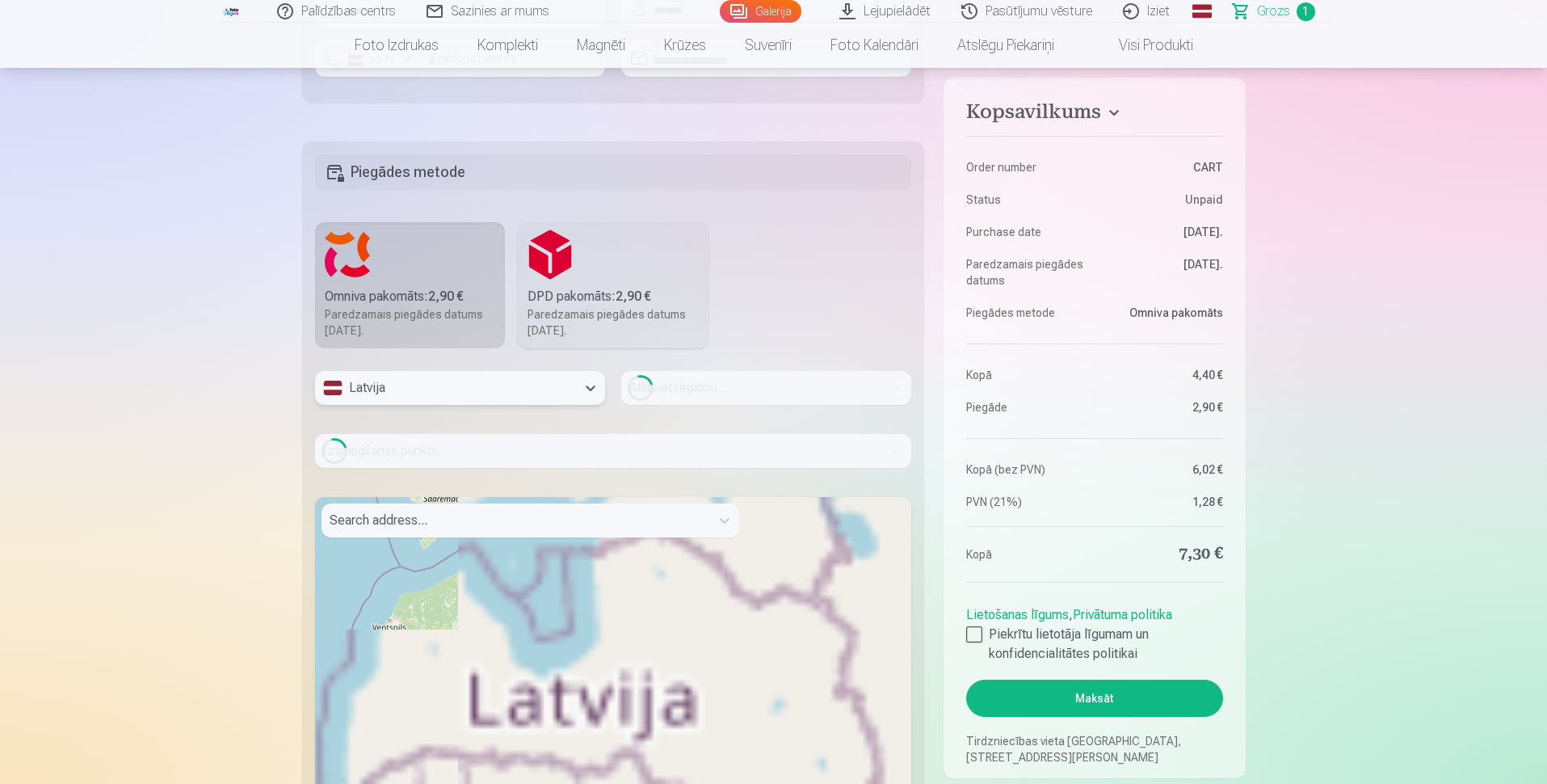
click at [699, 391] on div "Loading..." at bounding box center [766, 388] width 290 height 34
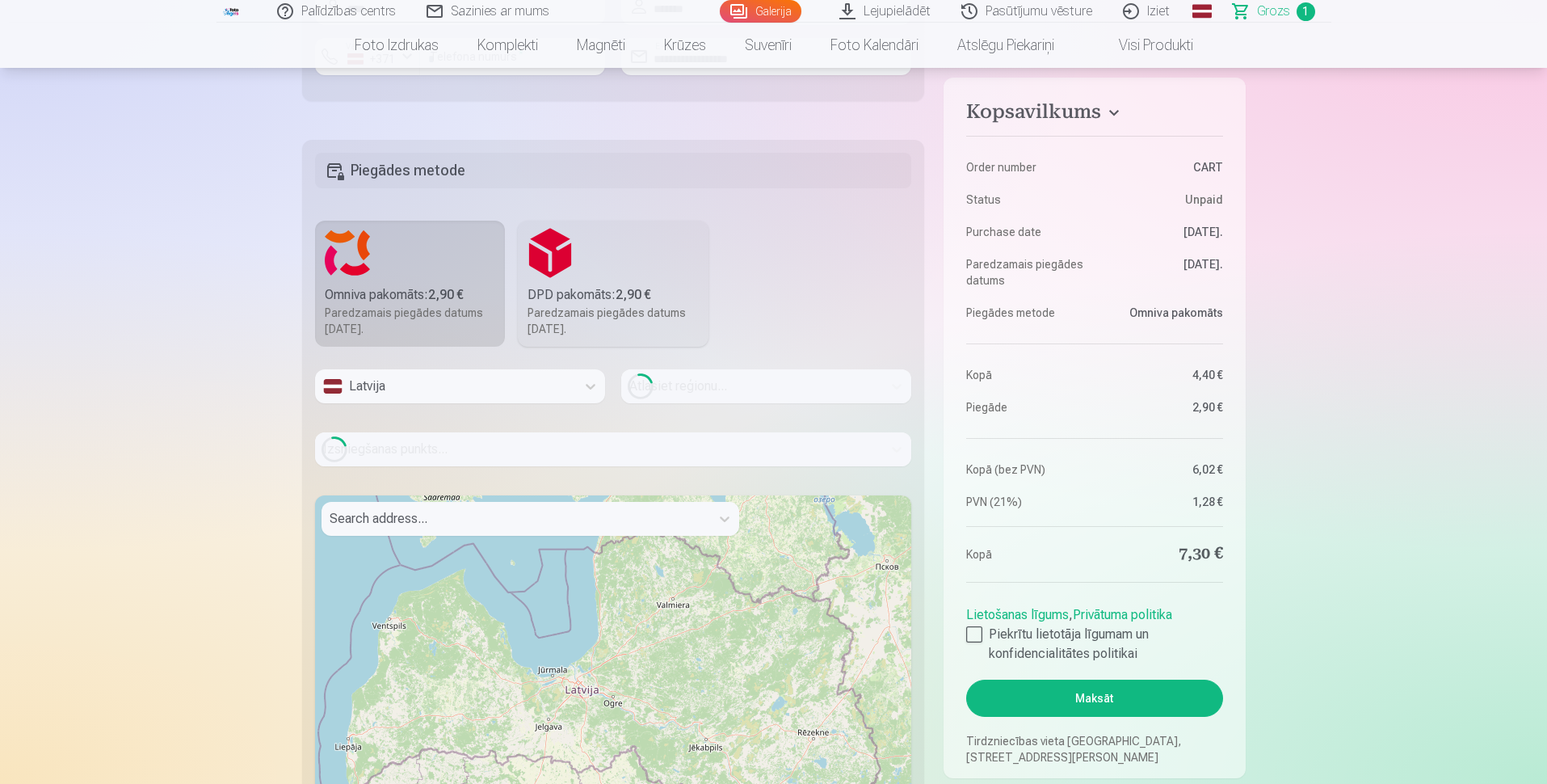
scroll to position [732, 0]
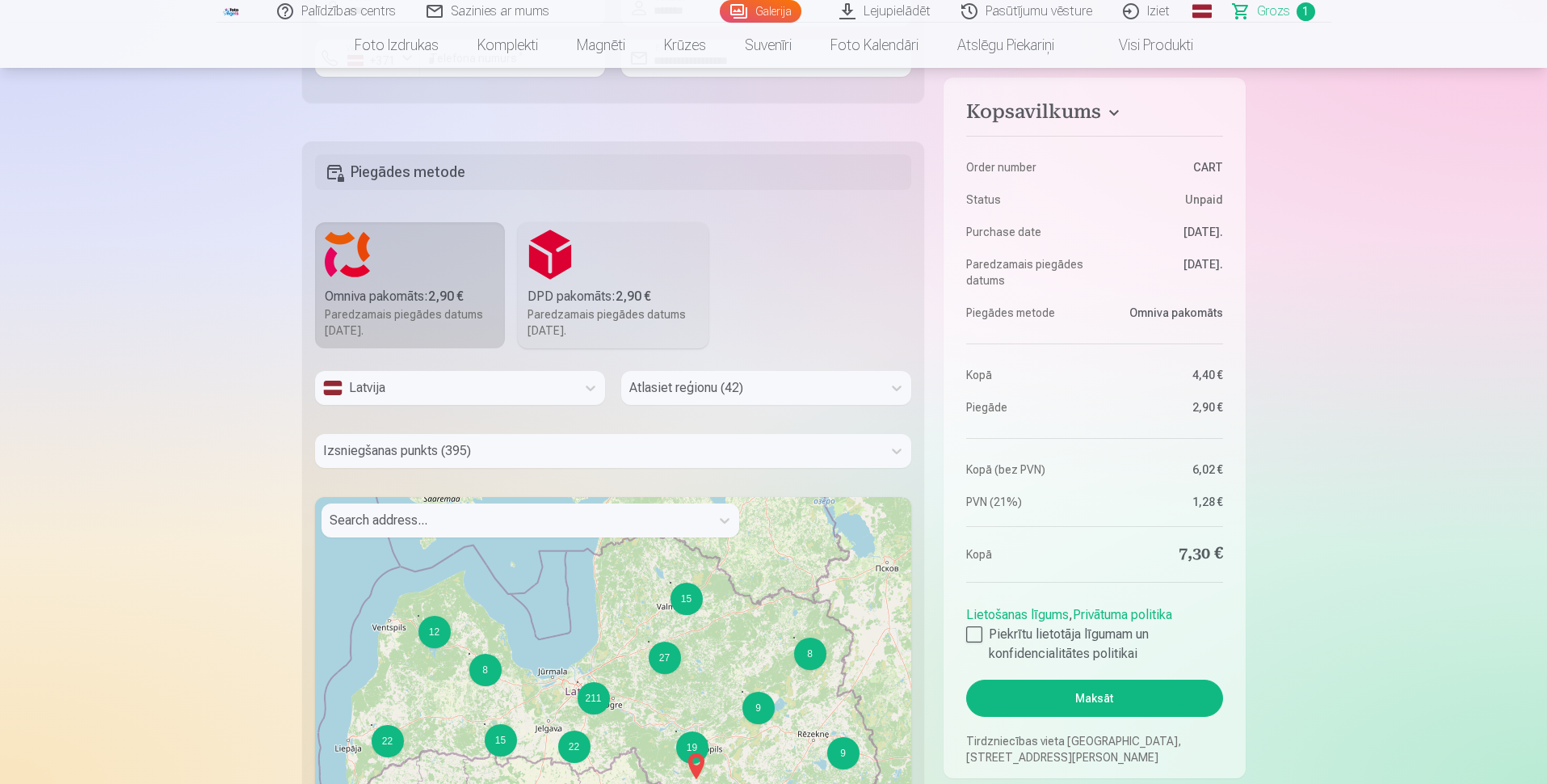
click at [715, 392] on div at bounding box center [752, 388] width 245 height 22
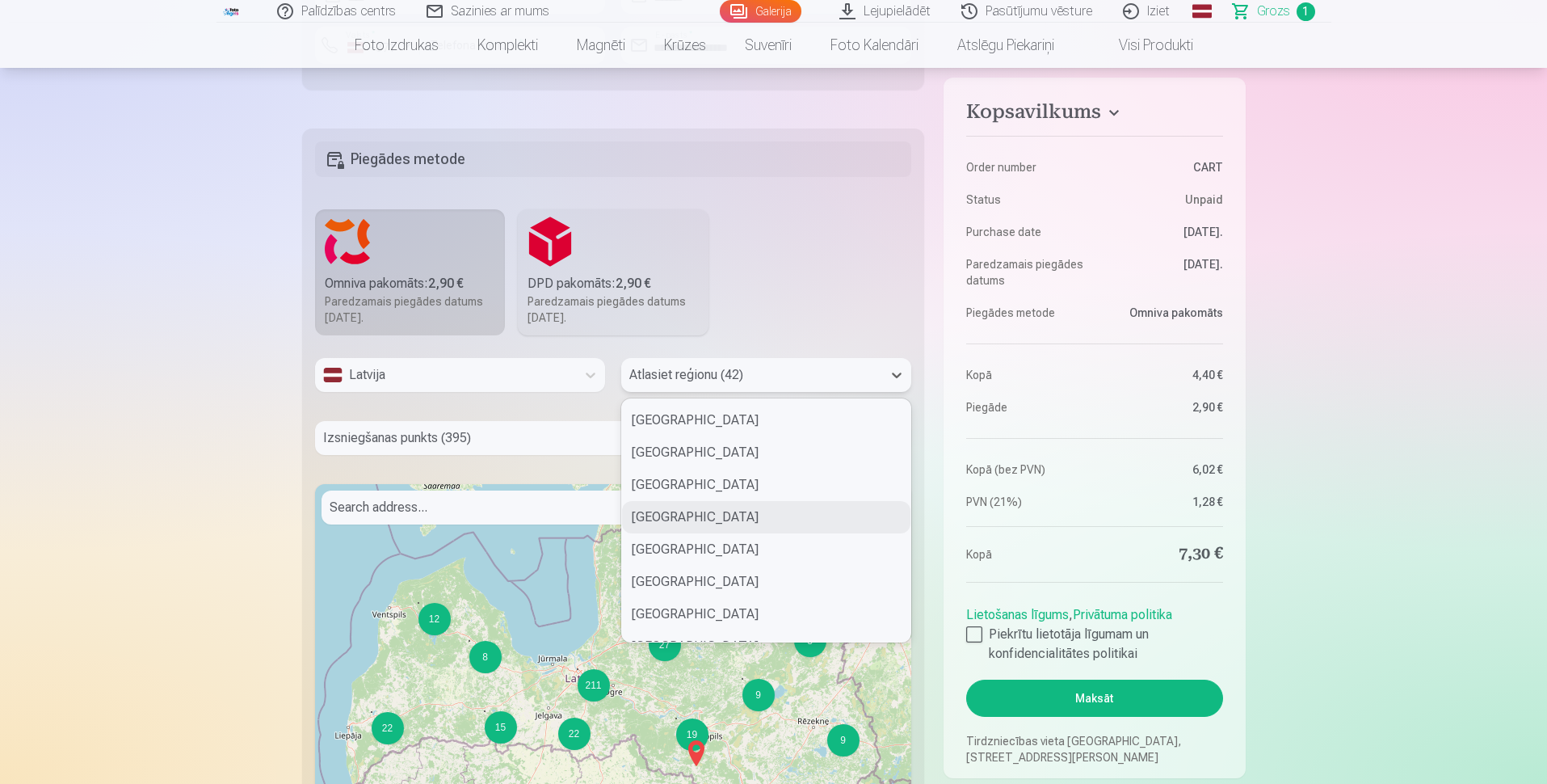
scroll to position [1107, 0]
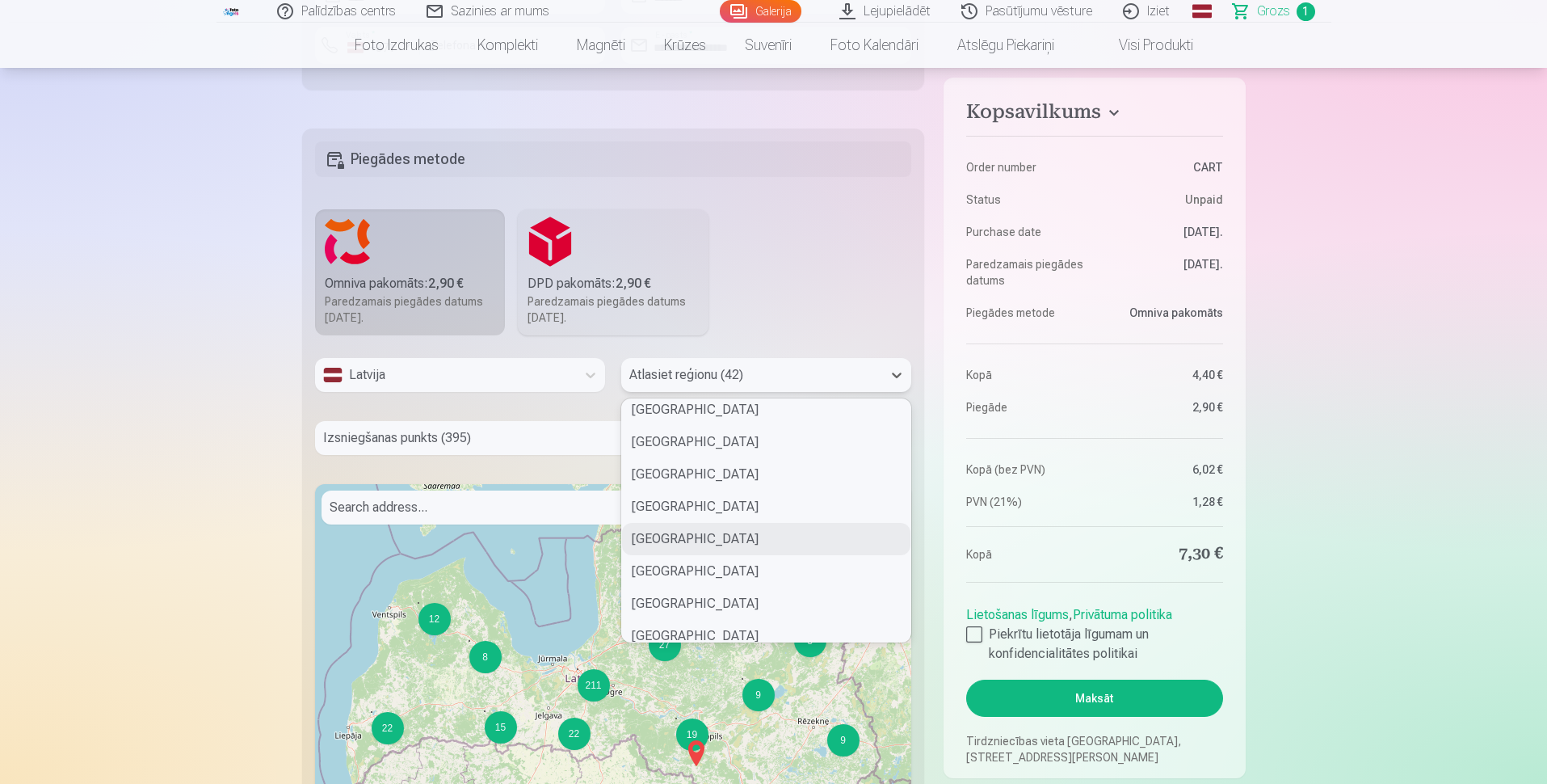
click at [659, 536] on div "Saulkrastu novads" at bounding box center [766, 539] width 288 height 33
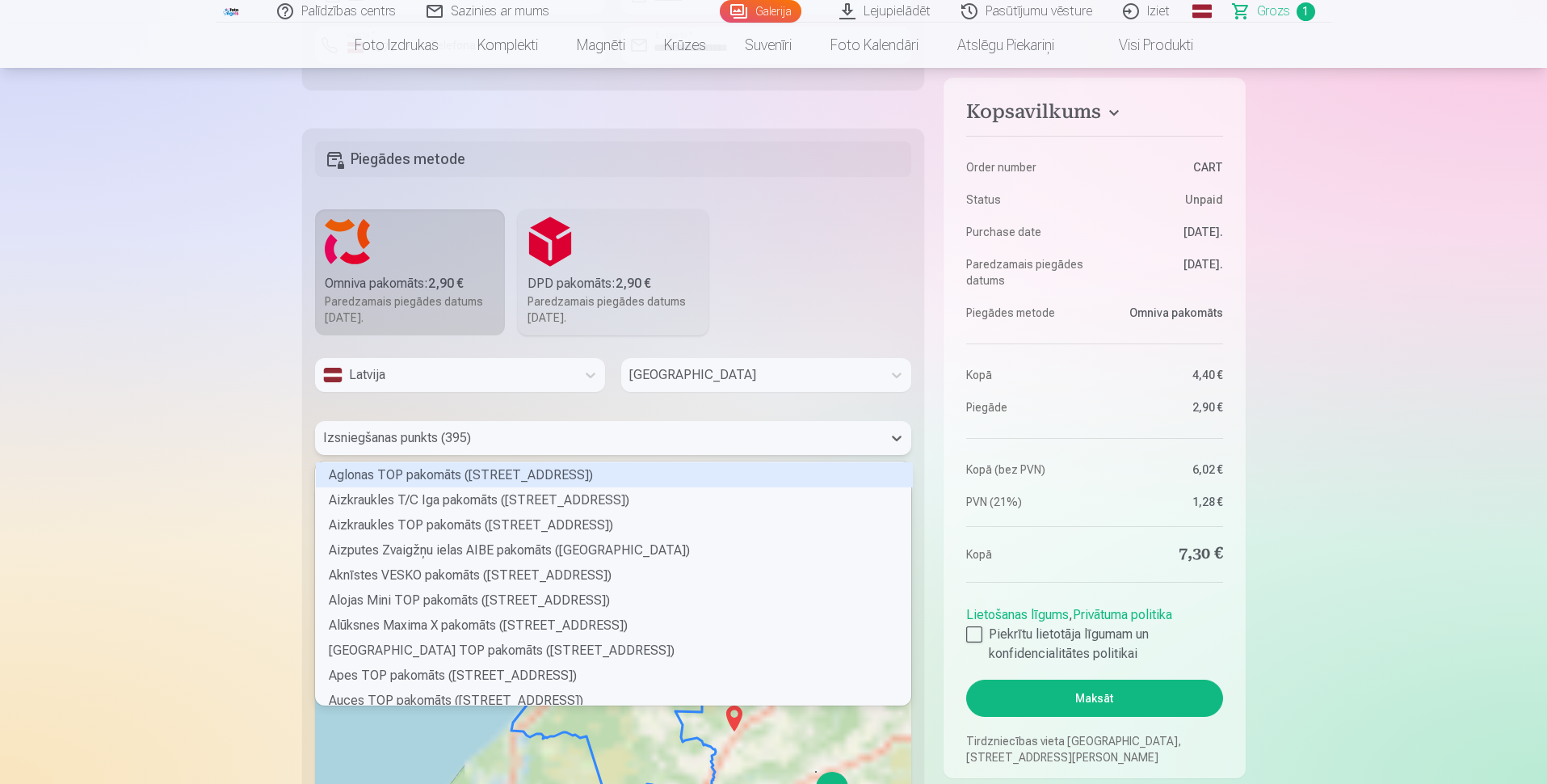
click at [509, 439] on div at bounding box center [600, 438] width 552 height 22
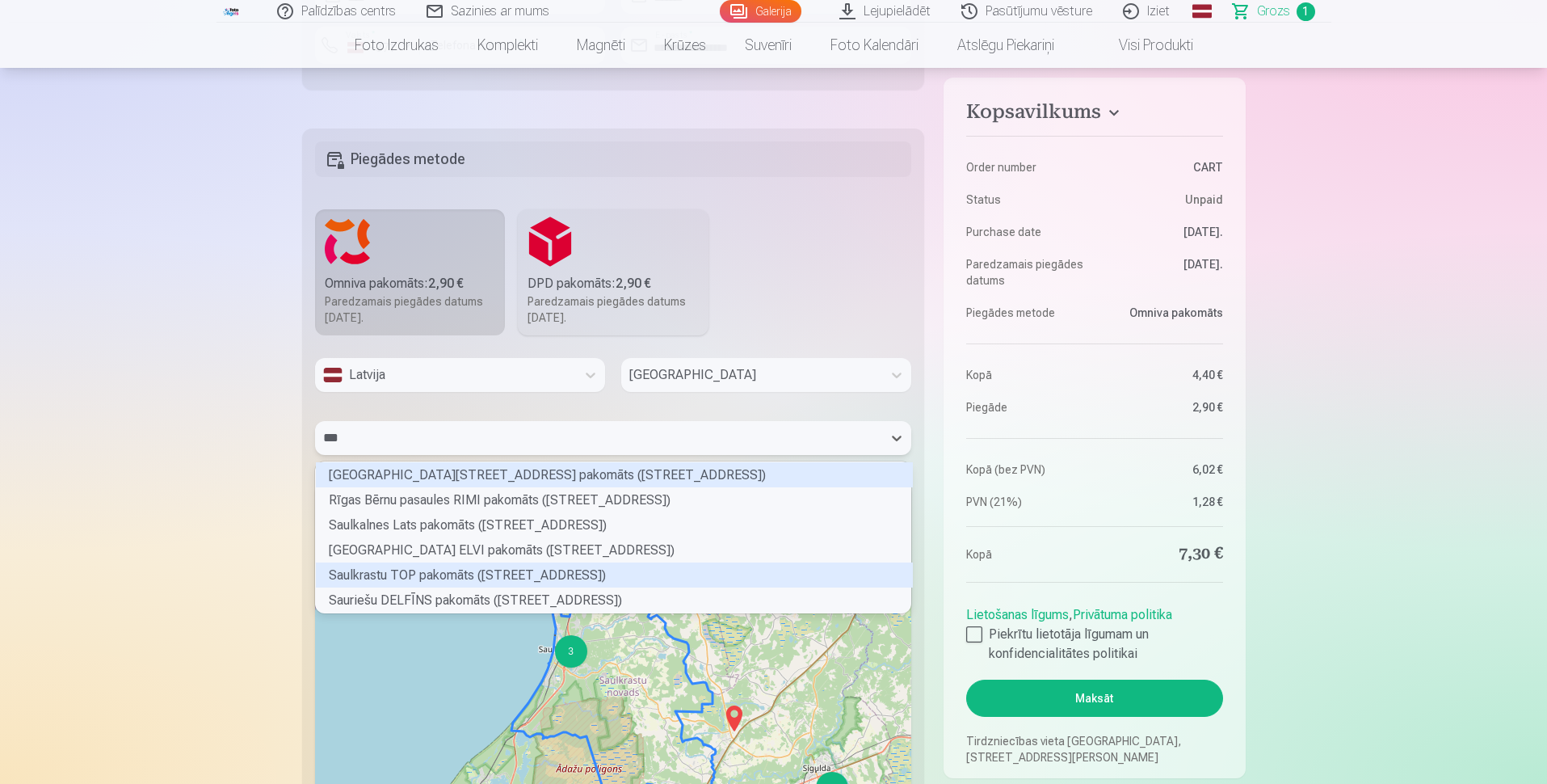
scroll to position [0, 0]
type input "****"
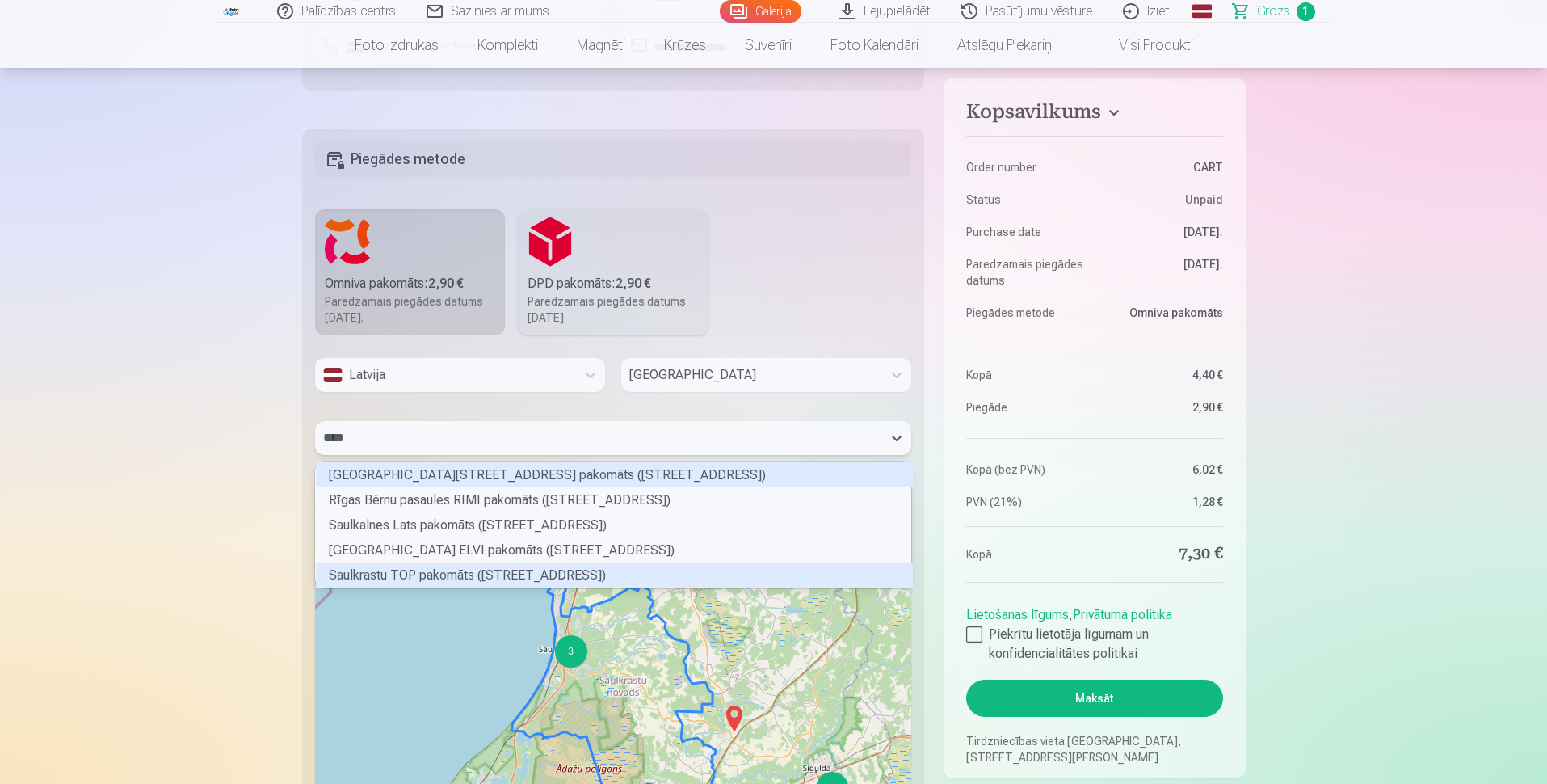
scroll to position [121, 590]
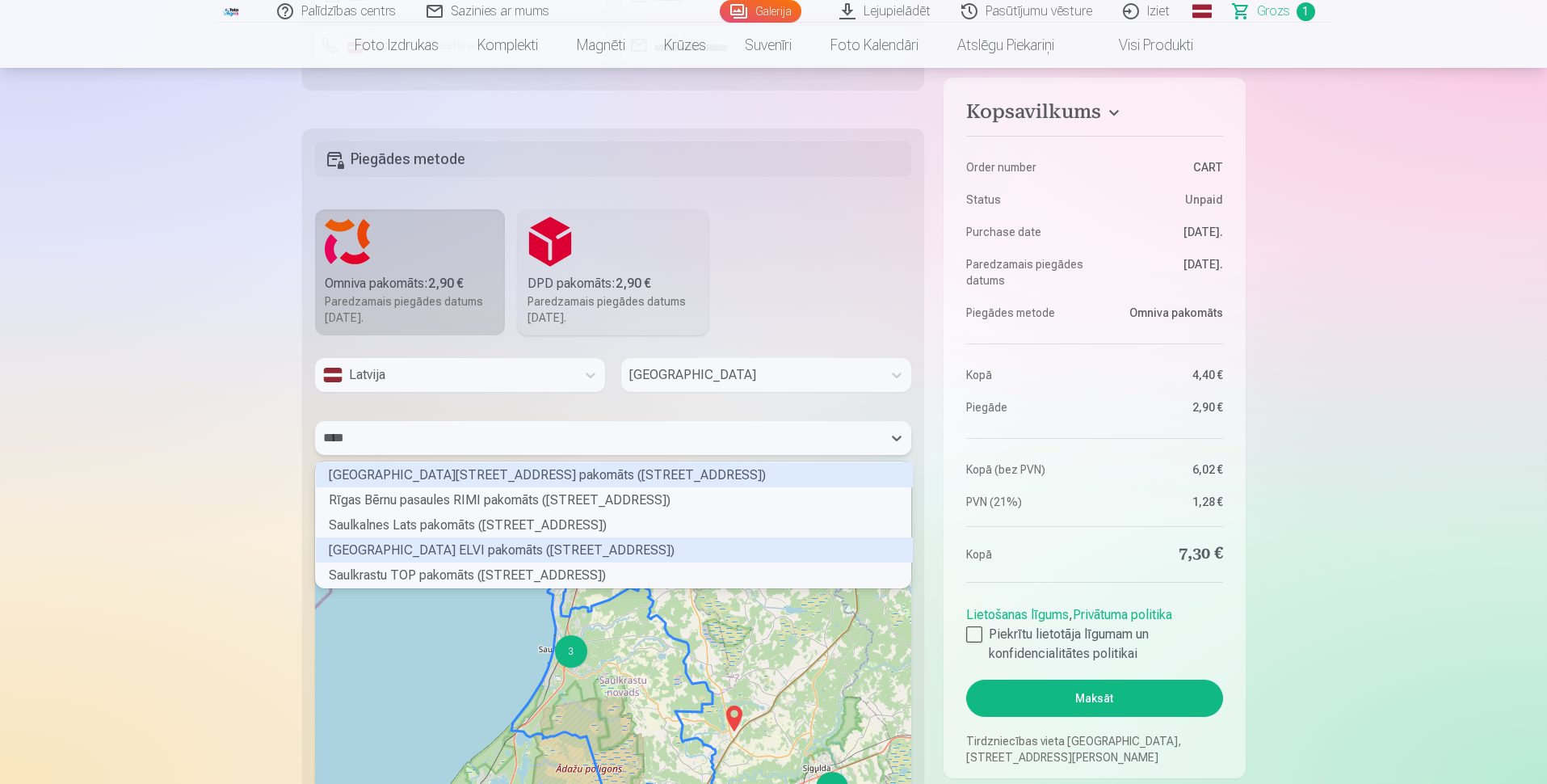
click at [487, 555] on div "Saulkrastu Ainažu ielas ELVI pakomāts (Ainažu iela 28A)" at bounding box center [615, 549] width 597 height 25
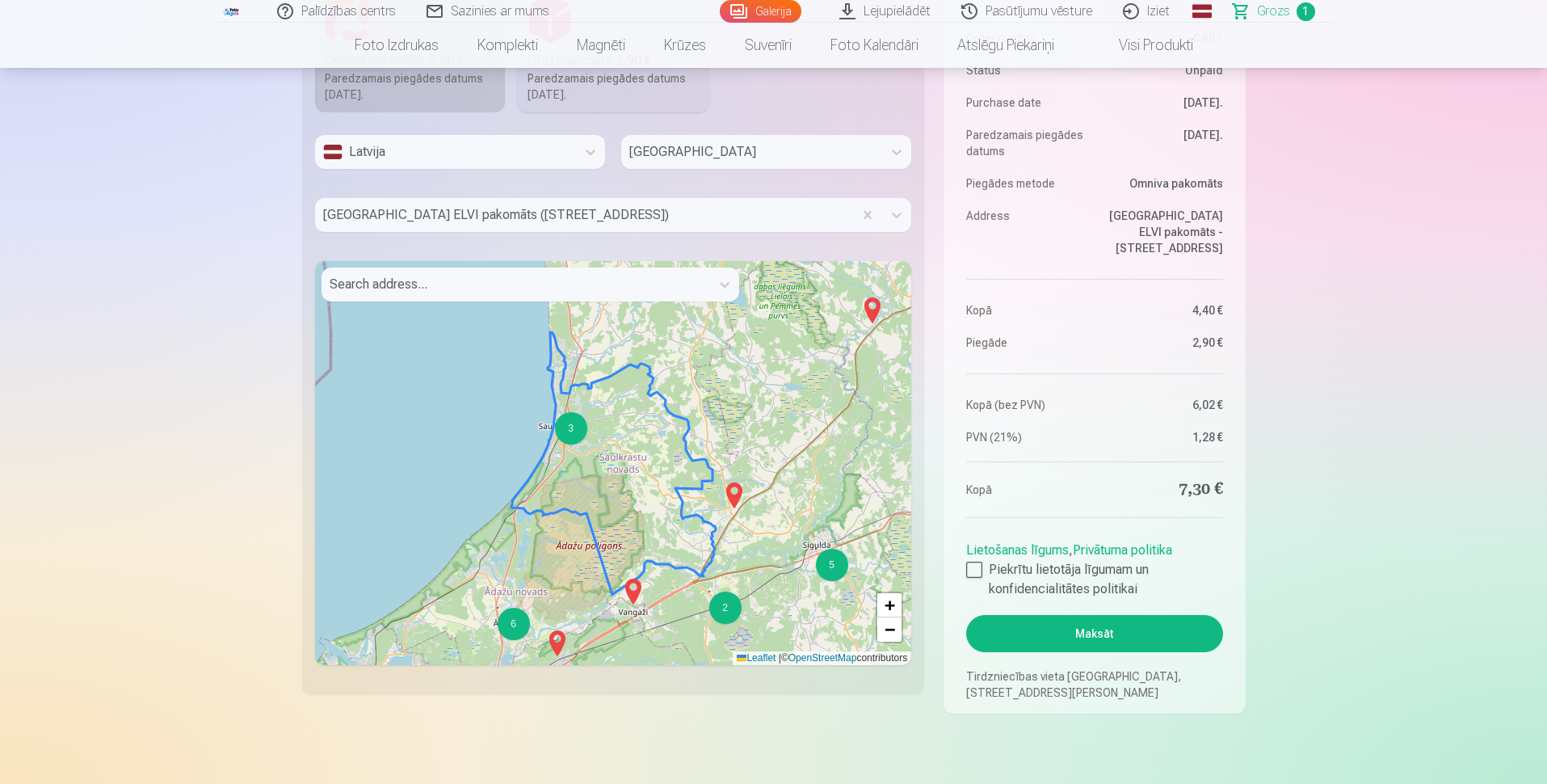
scroll to position [970, 0]
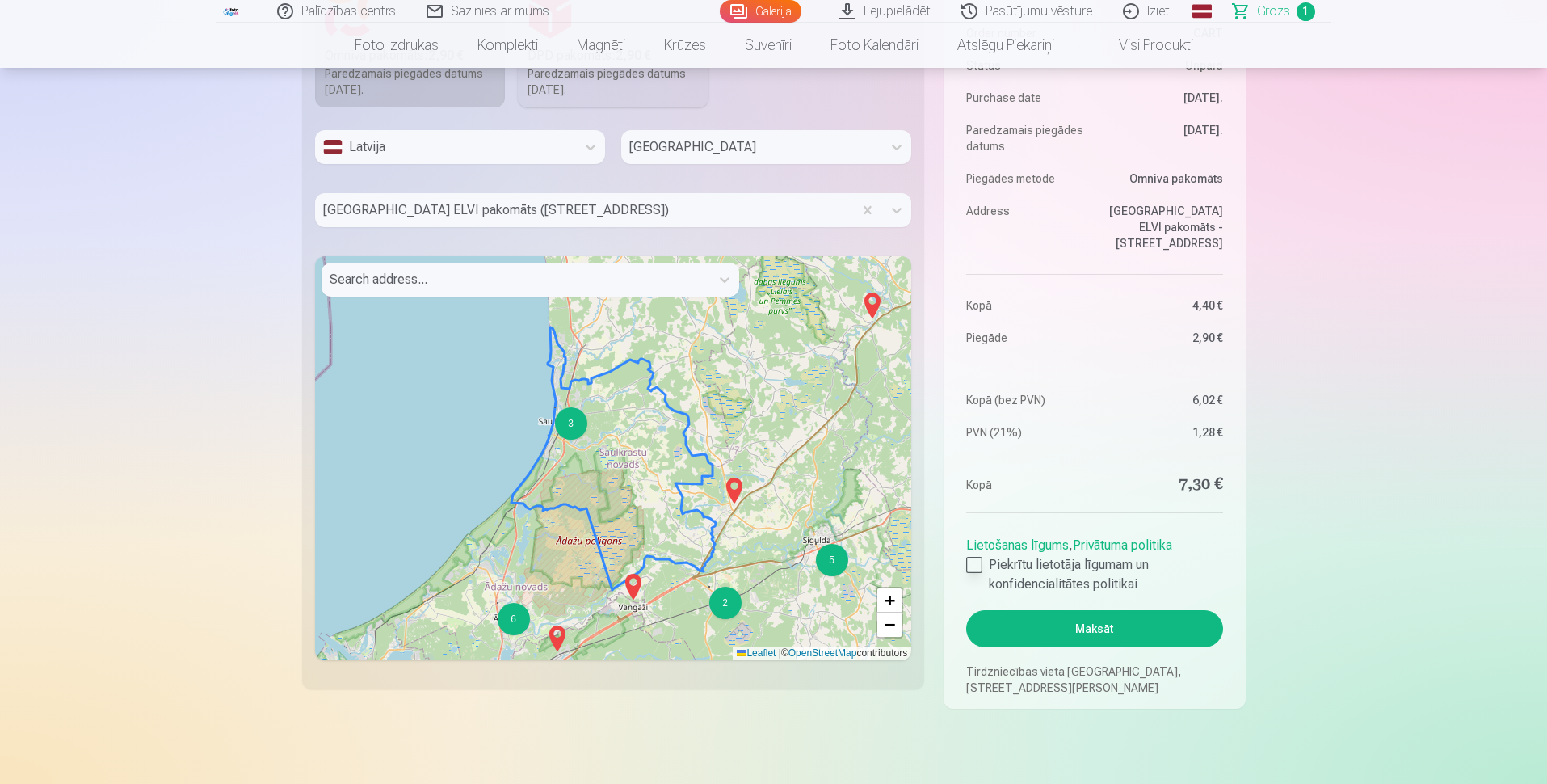
click at [971, 561] on div at bounding box center [974, 564] width 16 height 16
click at [1054, 632] on button "Maksāt" at bounding box center [1094, 626] width 256 height 37
